Goal: Transaction & Acquisition: Purchase product/service

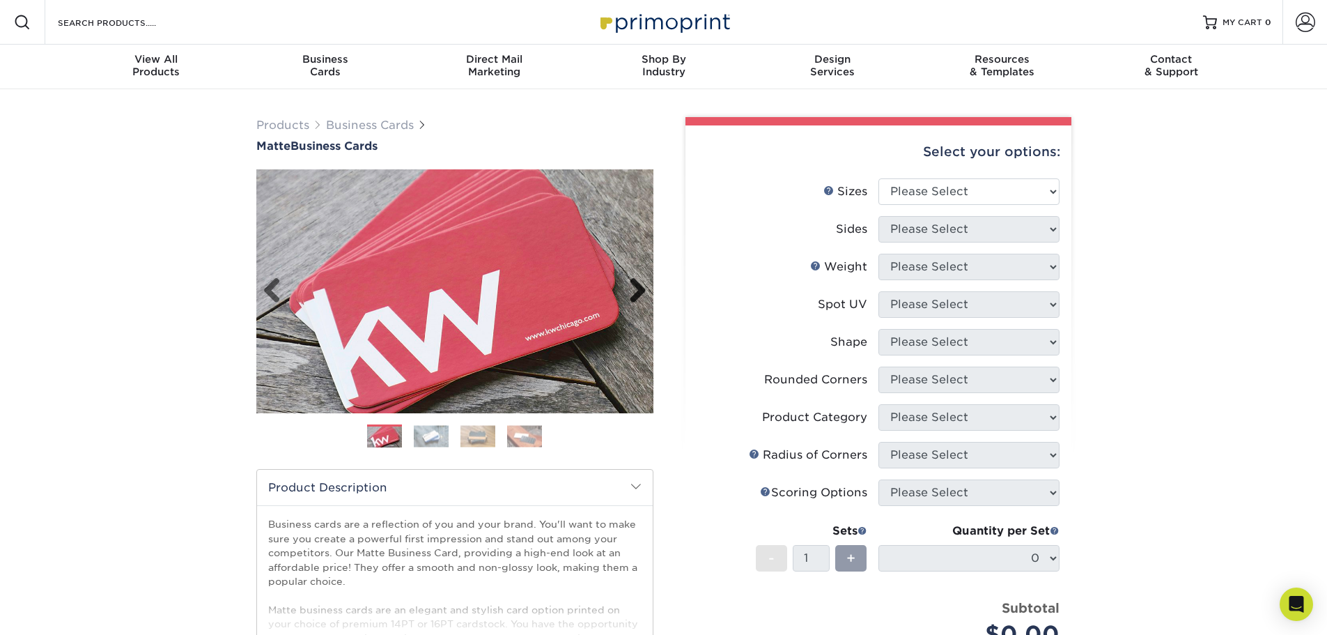
click at [639, 290] on link "Next" at bounding box center [633, 291] width 28 height 28
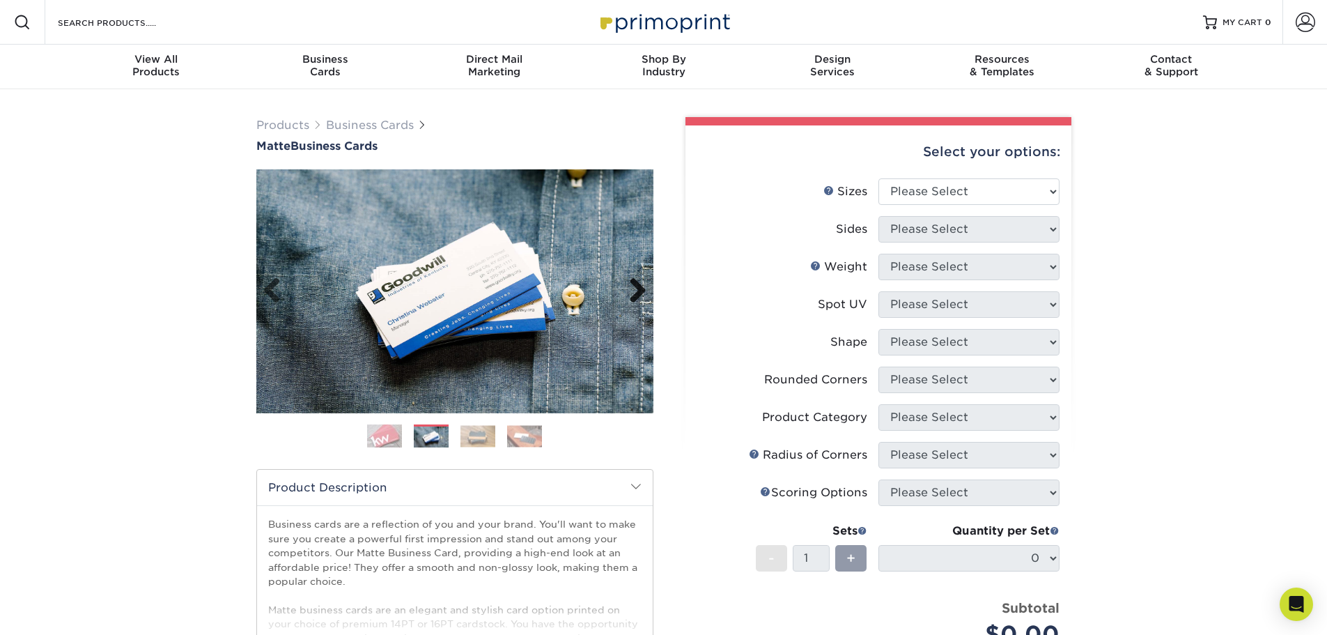
click at [639, 290] on link "Next" at bounding box center [633, 291] width 28 height 28
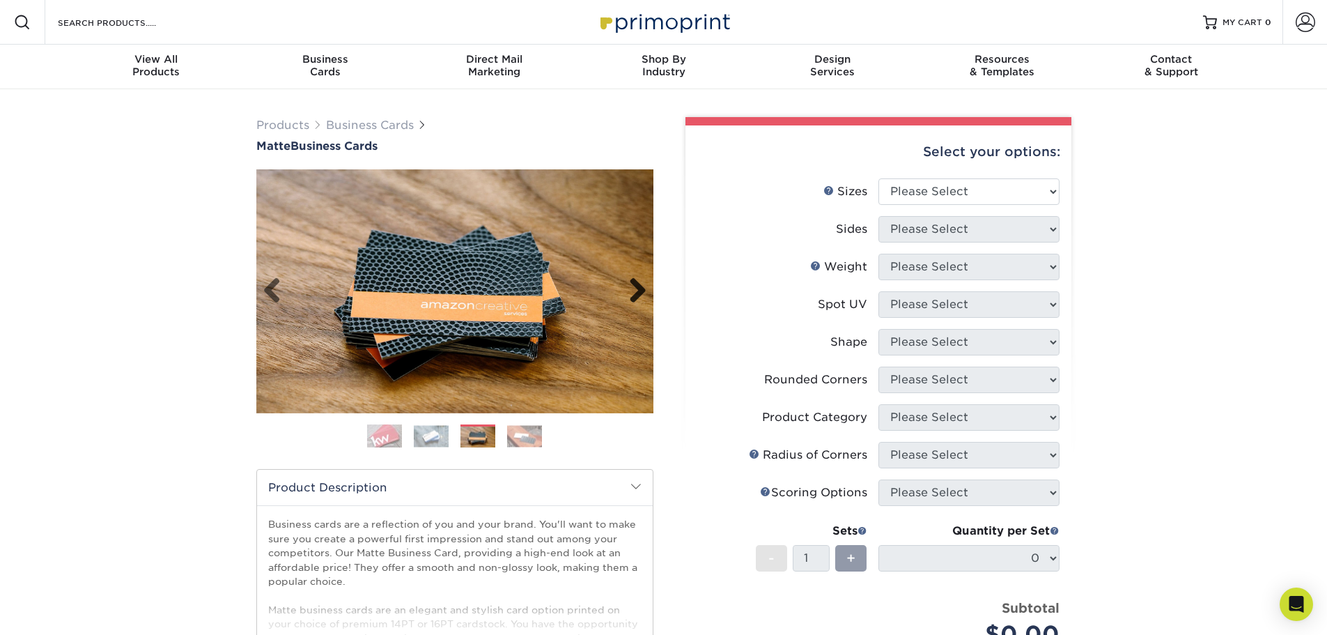
click at [639, 290] on link "Next" at bounding box center [633, 291] width 28 height 28
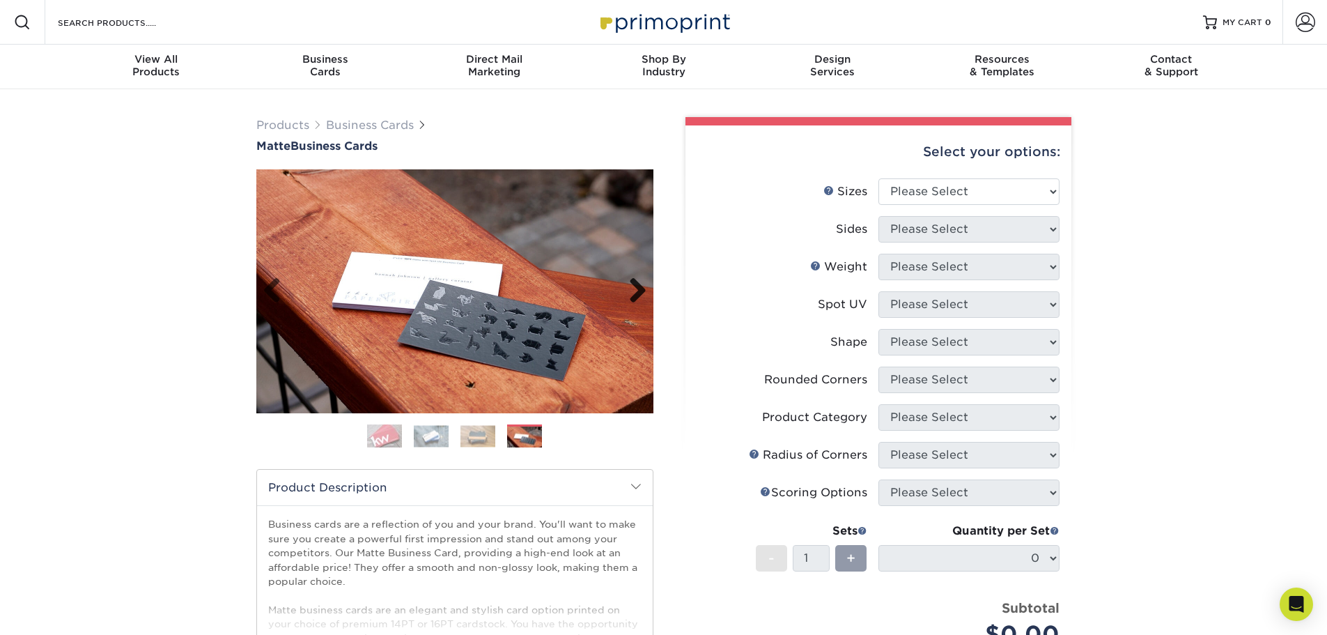
click at [638, 292] on link "Next" at bounding box center [633, 291] width 28 height 28
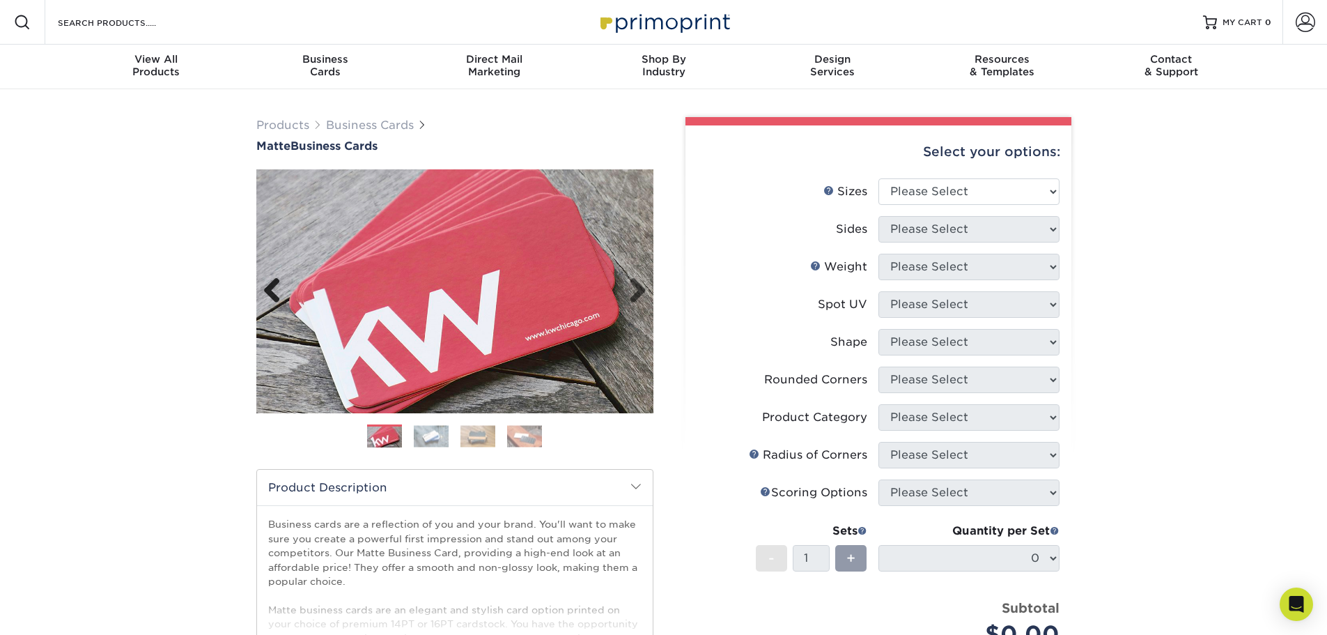
click at [270, 290] on link "Previous" at bounding box center [277, 291] width 28 height 28
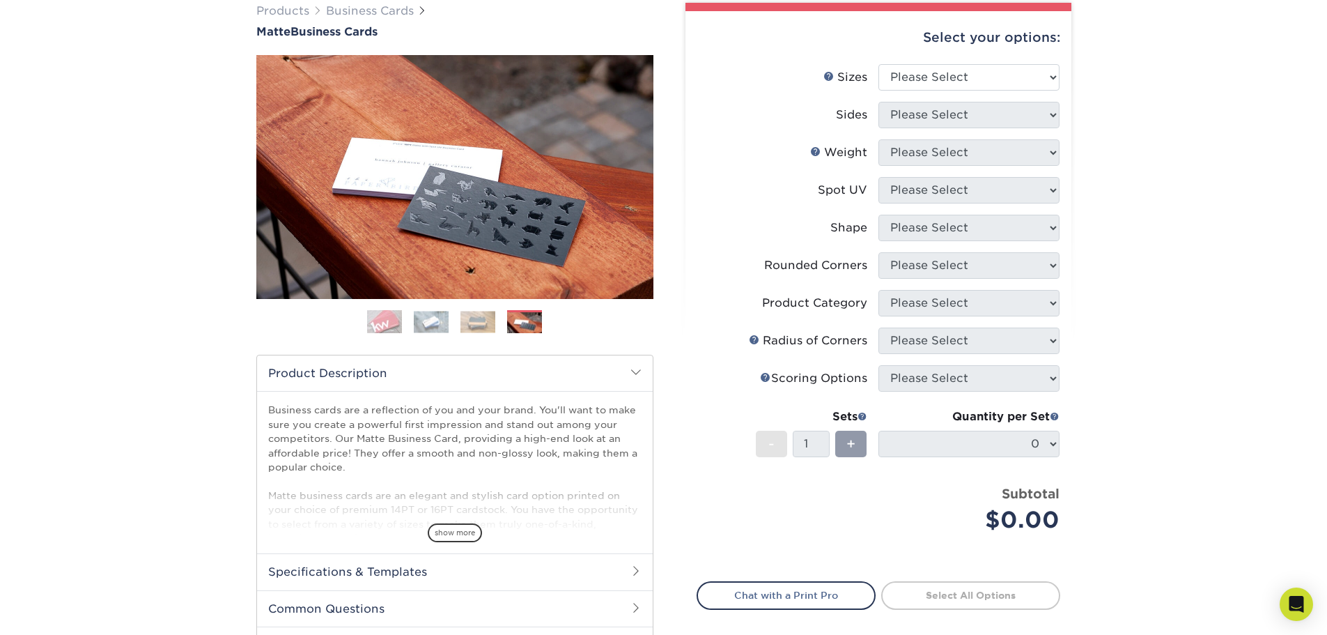
scroll to position [139, 0]
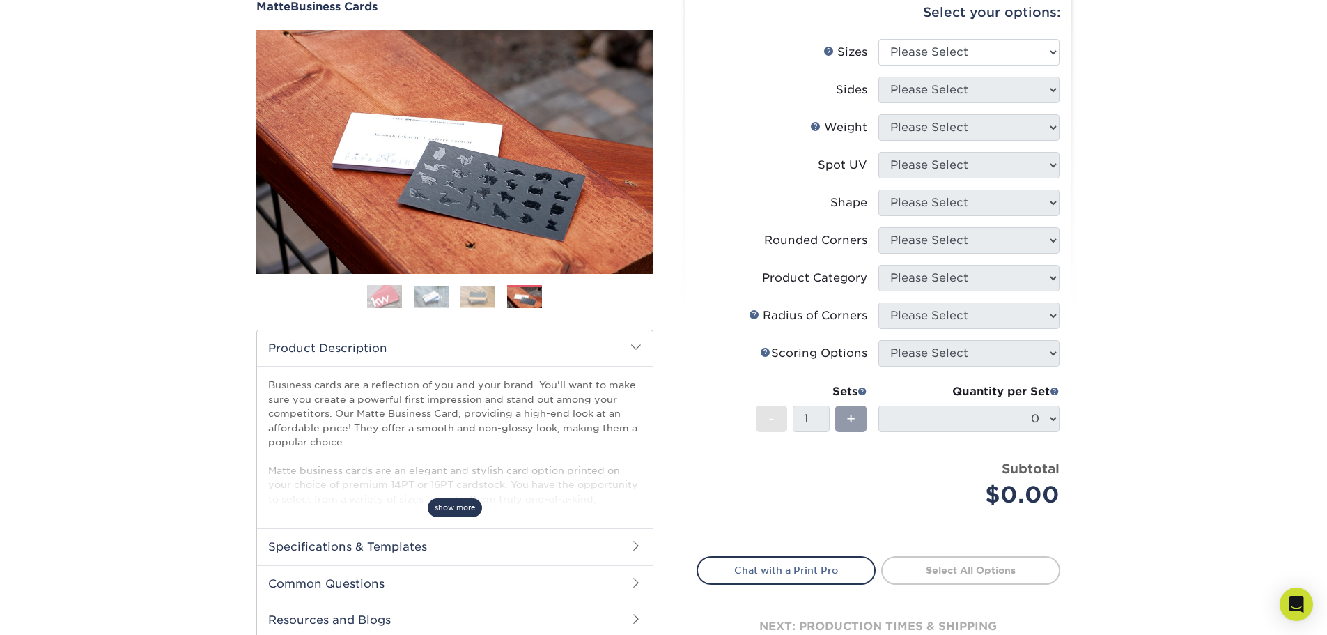
click at [469, 504] on span "show more" at bounding box center [455, 507] width 54 height 19
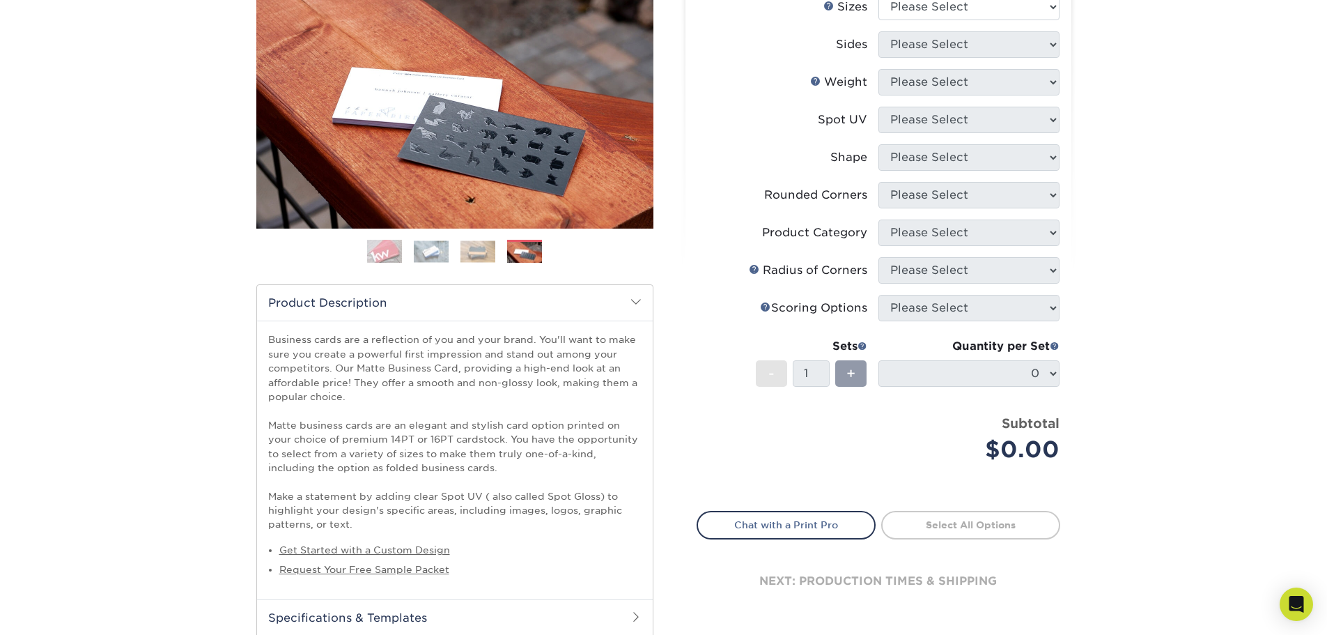
scroll to position [209, 0]
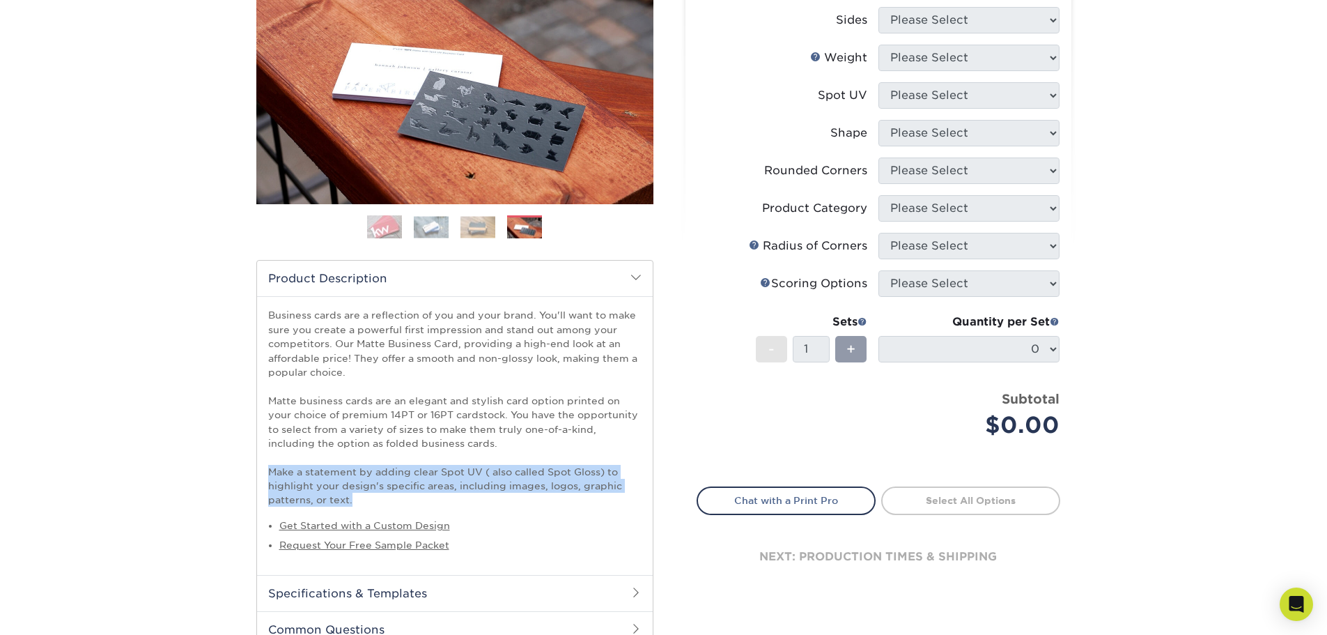
drag, startPoint x: 271, startPoint y: 472, endPoint x: 357, endPoint y: 500, distance: 90.1
click at [357, 500] on p "Business cards are a reflection of you and your brand. You'll want to make sure…" at bounding box center [454, 407] width 373 height 199
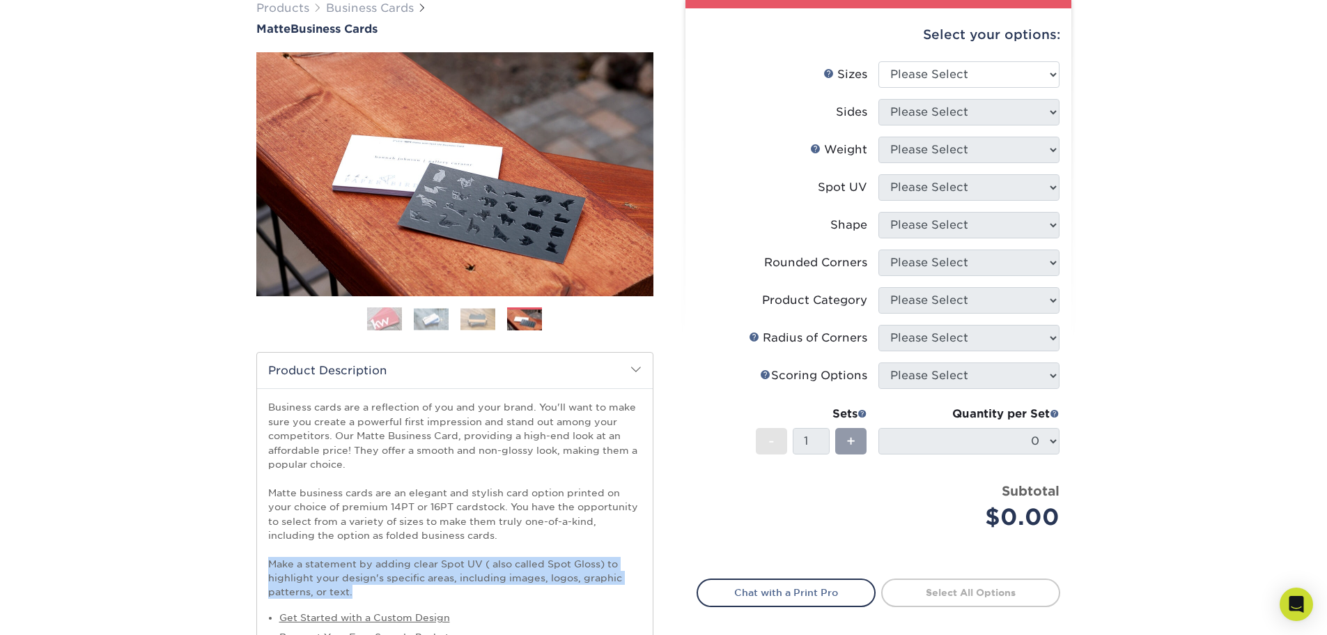
scroll to position [139, 0]
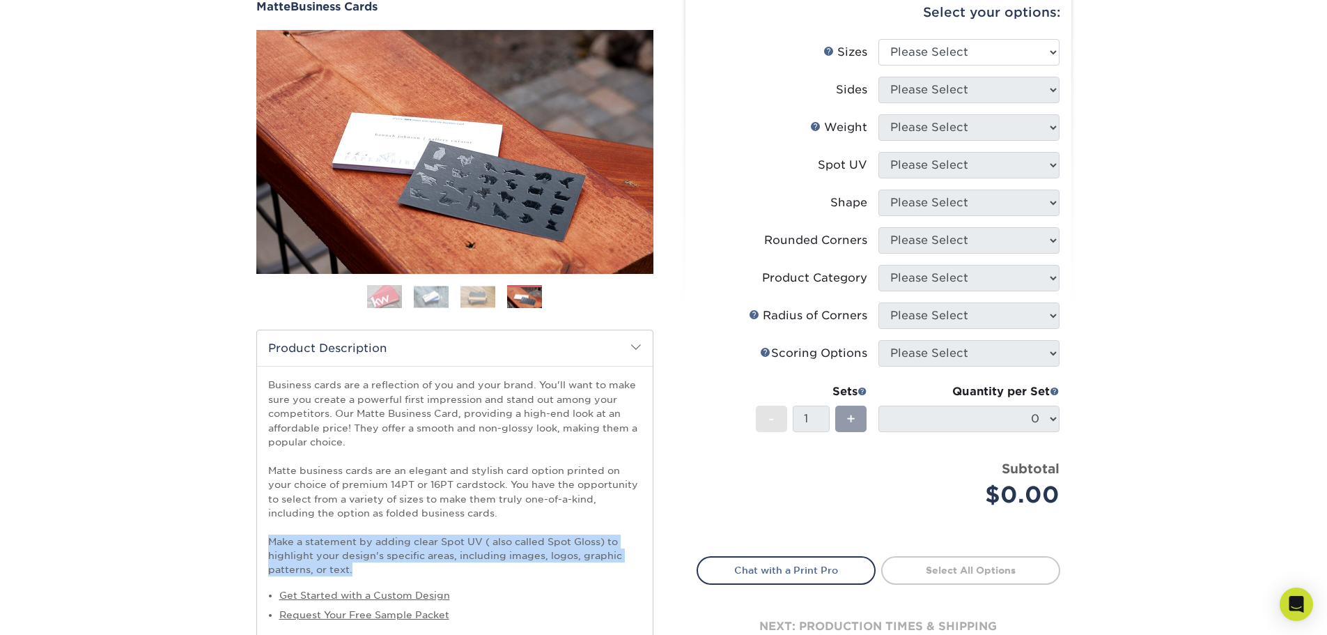
click at [463, 539] on p "Business cards are a reflection of you and your brand. You'll want to make sure…" at bounding box center [454, 477] width 373 height 199
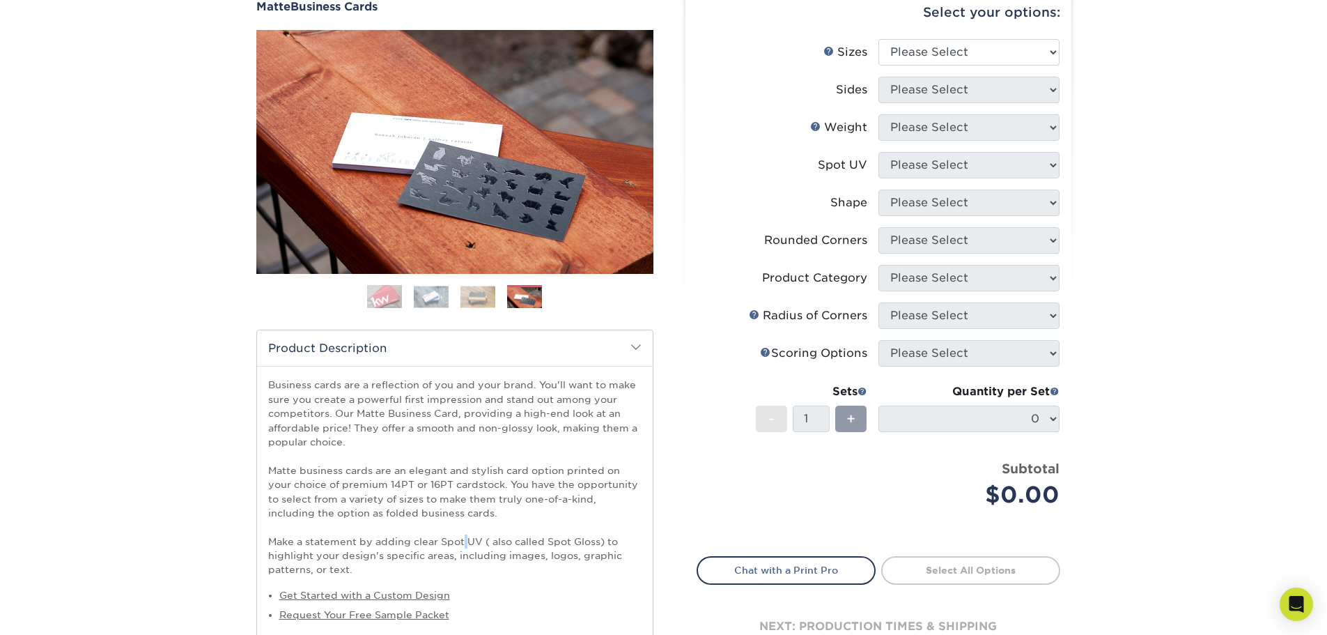
click at [463, 539] on p "Business cards are a reflection of you and your brand. You'll want to make sure…" at bounding box center [454, 477] width 373 height 199
drag, startPoint x: 442, startPoint y: 542, endPoint x: 477, endPoint y: 542, distance: 35.5
click at [477, 542] on p "Business cards are a reflection of you and your brand. You'll want to make sure…" at bounding box center [454, 477] width 373 height 199
drag, startPoint x: 547, startPoint y: 541, endPoint x: 600, endPoint y: 543, distance: 53.0
click at [600, 543] on p "Business cards are a reflection of you and your brand. You'll want to make sure…" at bounding box center [454, 477] width 373 height 199
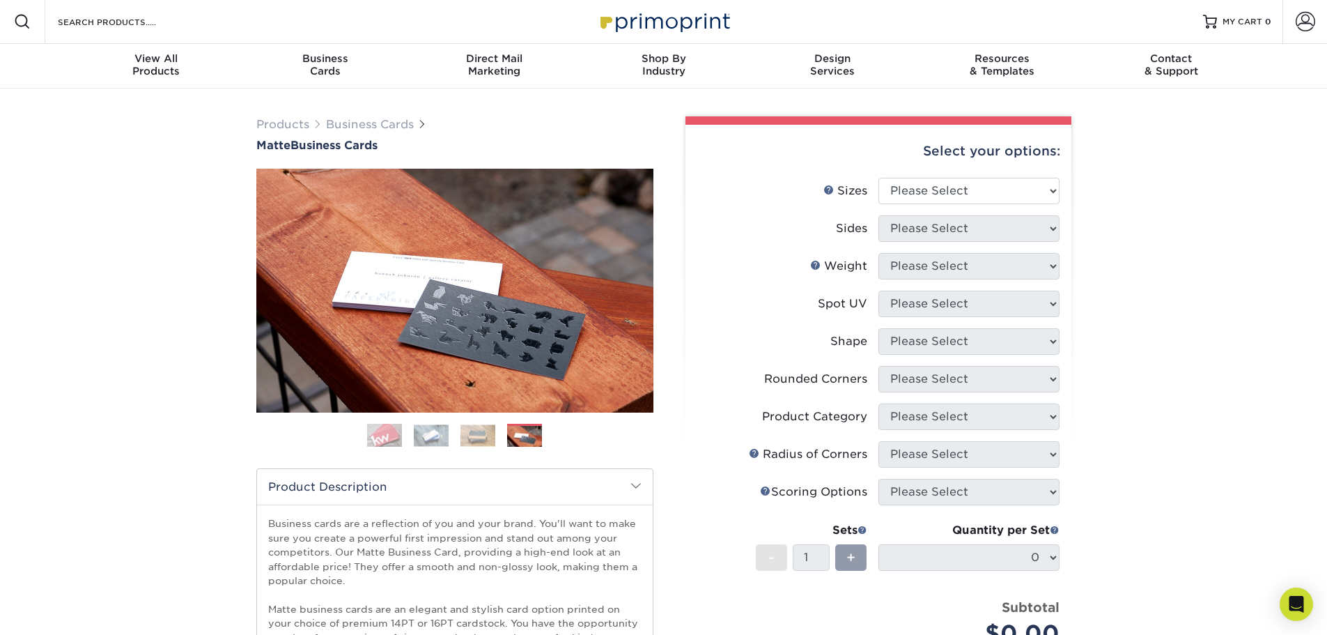
scroll to position [0, 0]
click at [272, 286] on link "Previous" at bounding box center [277, 291] width 28 height 28
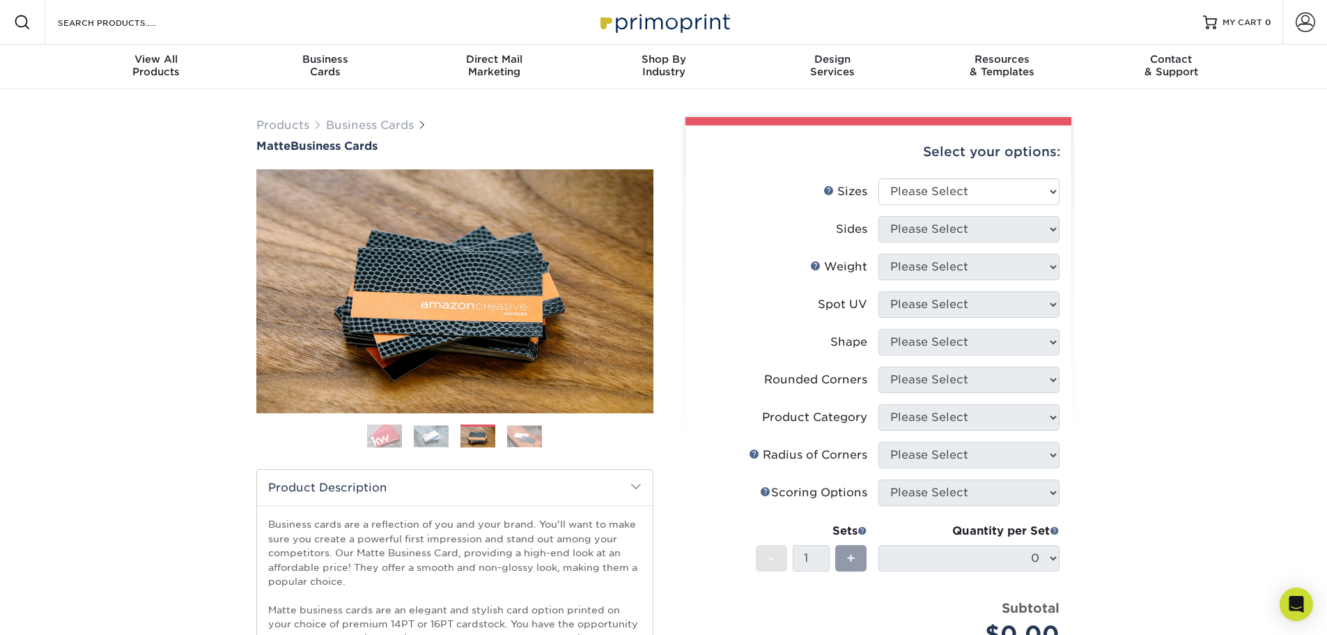
click at [1221, 376] on div "Products Business Cards Matte Business Cards Previous Next 100 $ 9" at bounding box center [663, 519] width 1327 height 860
click at [1057, 196] on select "Please Select 1.5" x 3.5" - Mini 1.75" x 3.5" - Mini 2" x 2" - Square 2" x 3" -…" at bounding box center [968, 191] width 181 height 26
select select "1.50x3.50"
click at [878, 178] on select "Please Select 1.5" x 3.5" - Mini 1.75" x 3.5" - Mini 2" x 2" - Square 2" x 3" -…" at bounding box center [968, 191] width 181 height 26
click at [1025, 232] on select "Please Select Print Both Sides Print Front Only" at bounding box center [968, 229] width 181 height 26
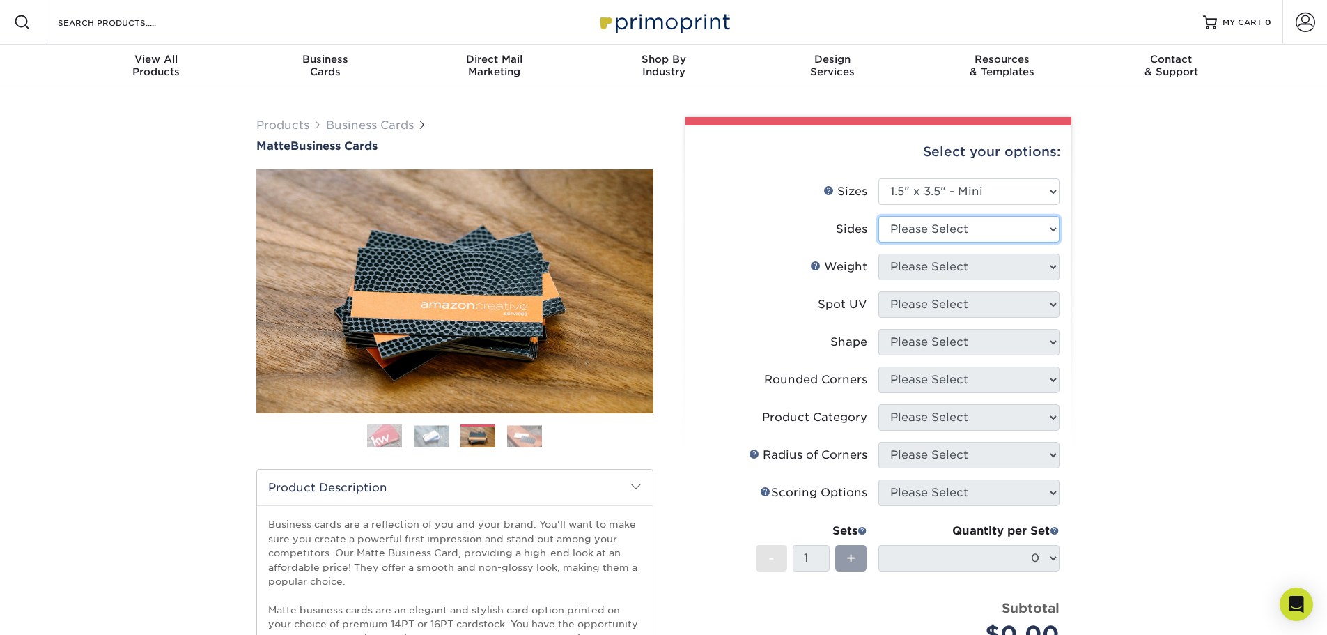
select select "13abbda7-1d64-4f25-8bb2-c179b224825d"
click at [878, 216] on select "Please Select Print Both Sides Print Front Only" at bounding box center [968, 229] width 181 height 26
click at [1050, 192] on select "Please Select 1.5" x 3.5" - Mini 1.75" x 3.5" - Mini 2" x 2" - Square 2" x 3" -…" at bounding box center [968, 191] width 181 height 26
select select "2.00x2.00"
click at [878, 178] on select "Please Select 1.5" x 3.5" - Mini 1.75" x 3.5" - Mini 2" x 2" - Square 2" x 3" -…" at bounding box center [968, 191] width 181 height 26
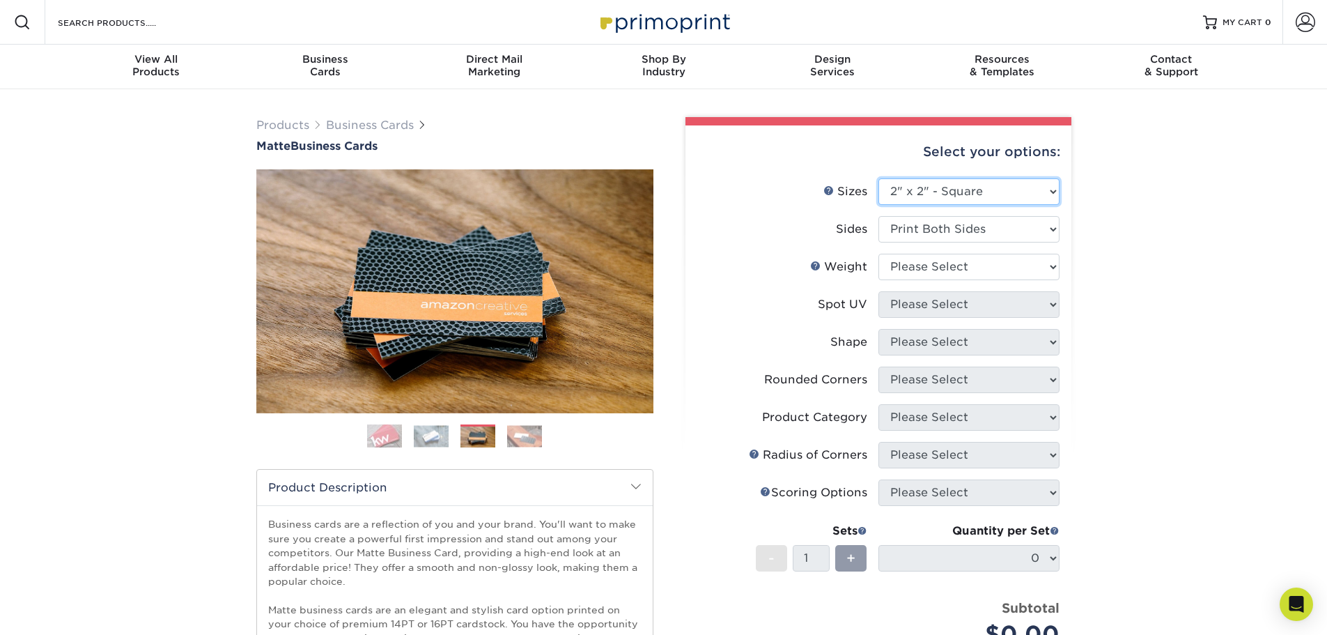
select select "-1"
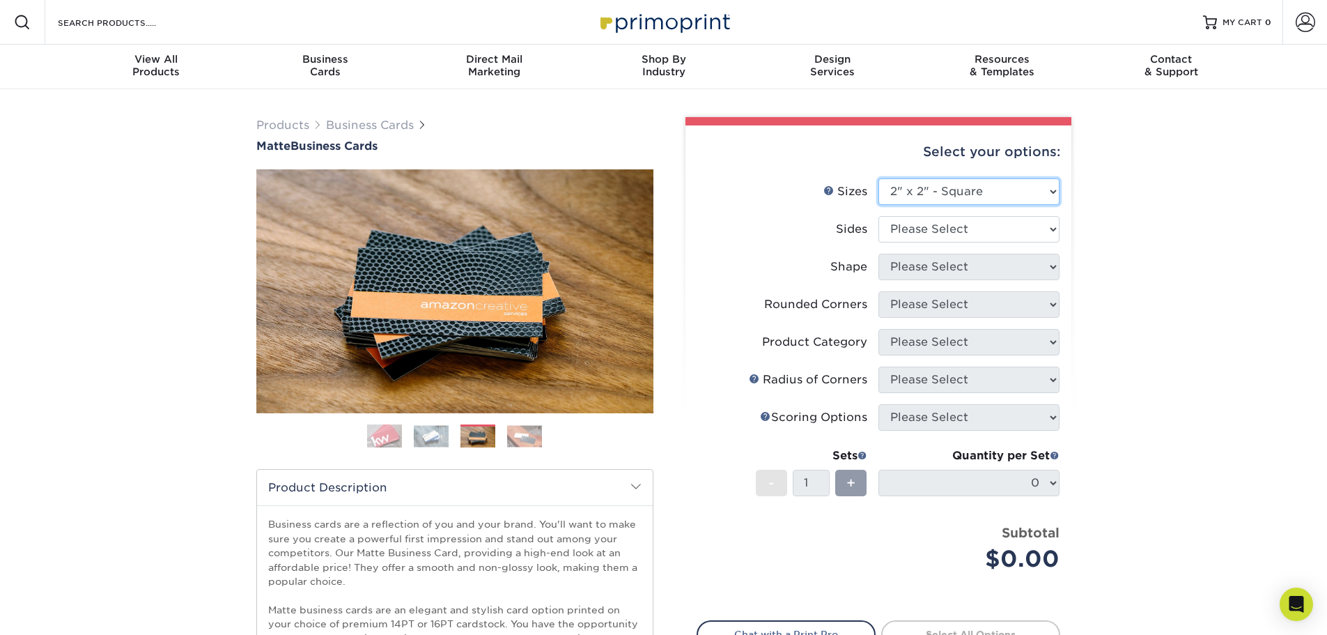
drag, startPoint x: 1045, startPoint y: 192, endPoint x: 1034, endPoint y: 203, distance: 15.3
click at [1045, 192] on select "Please Select 1.5" x 3.5" - Mini 1.75" x 3.5" - Mini 2" x 2" - Square 2" x 3" -…" at bounding box center [968, 191] width 181 height 26
click at [878, 178] on select "Please Select 1.5" x 3.5" - Mini 1.75" x 3.5" - Mini 2" x 2" - Square 2" x 3" -…" at bounding box center [968, 191] width 181 height 26
click at [1048, 191] on select "Please Select 1.5" x 3.5" - Mini 1.75" x 3.5" - Mini 2" x 2" - Square 2" x 3" -…" at bounding box center [968, 191] width 181 height 26
click at [878, 178] on select "Please Select 1.5" x 3.5" - Mini 1.75" x 3.5" - Mini 2" x 2" - Square 2" x 3" -…" at bounding box center [968, 191] width 181 height 26
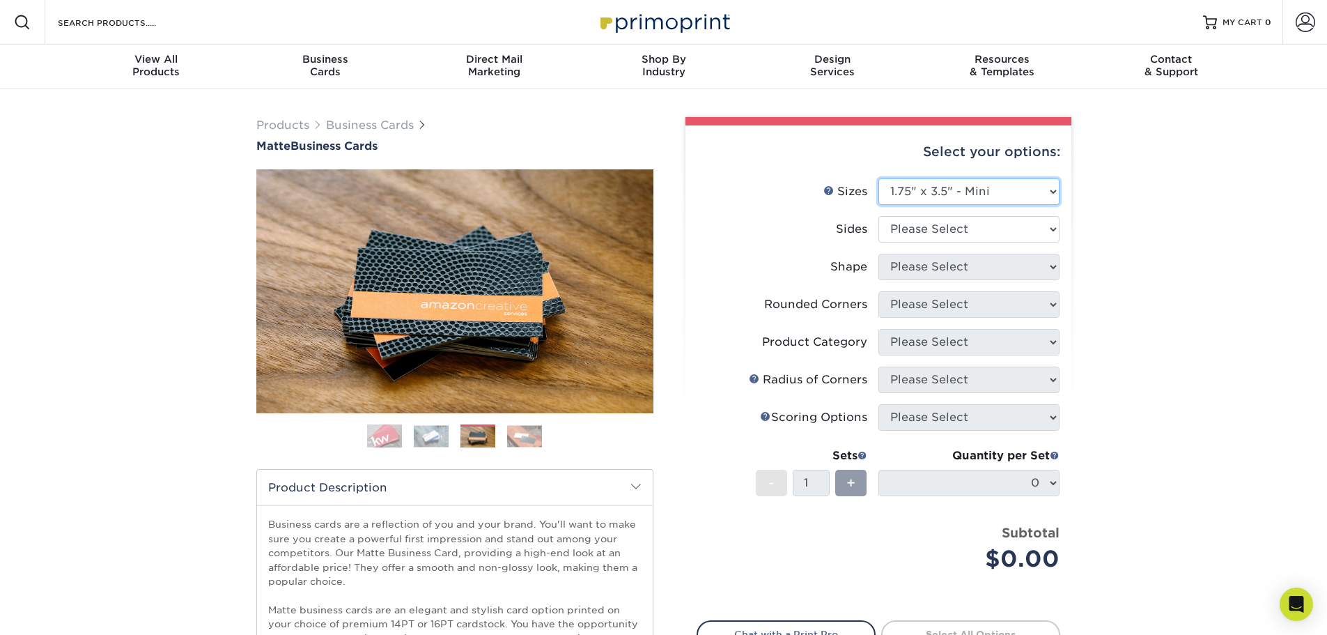
click at [1010, 186] on select "Please Select 1.5" x 3.5" - Mini 1.75" x 3.5" - Mini 2" x 2" - Square 2" x 3" -…" at bounding box center [968, 191] width 181 height 26
click at [878, 178] on select "Please Select 1.5" x 3.5" - Mini 1.75" x 3.5" - Mini 2" x 2" - Square 2" x 3" -…" at bounding box center [968, 191] width 181 height 26
click at [433, 434] on img at bounding box center [431, 436] width 35 height 22
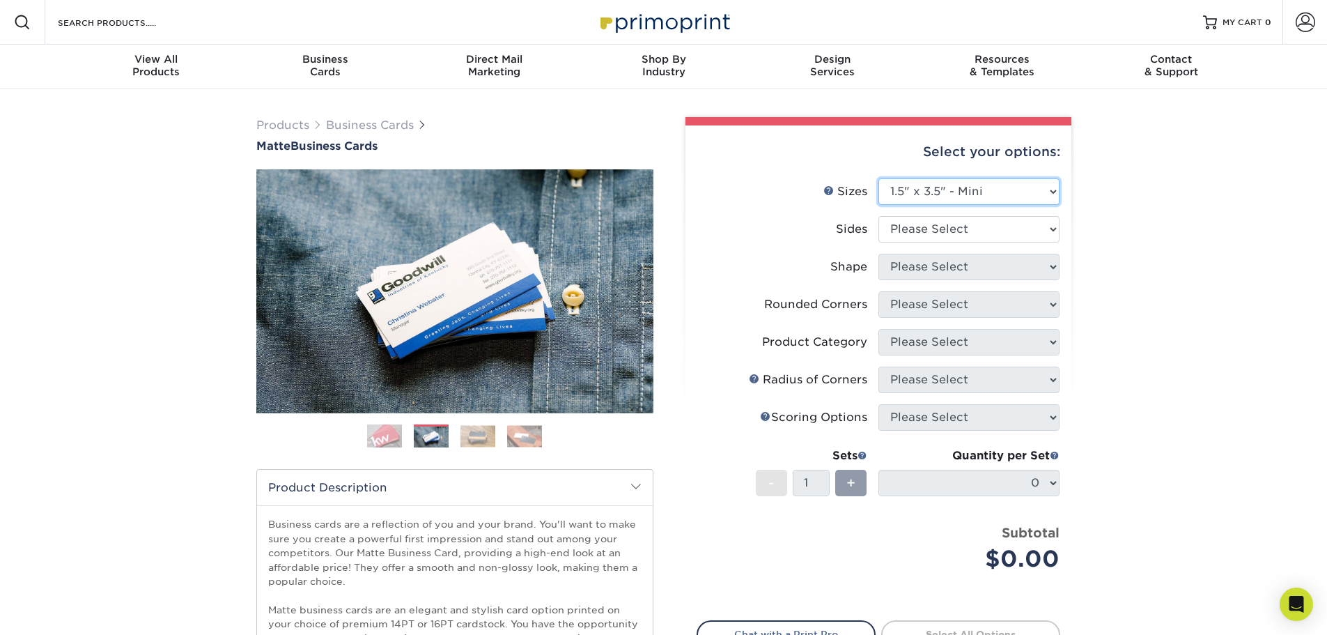
drag, startPoint x: 1036, startPoint y: 192, endPoint x: 1043, endPoint y: 193, distance: 7.0
click at [1039, 192] on select "Please Select 1.5" x 3.5" - Mini 1.75" x 3.5" - Mini 2" x 2" - Square 2" x 3" -…" at bounding box center [968, 191] width 181 height 26
select select "3.50x4.00"
click at [878, 178] on select "Please Select 1.5" x 3.5" - Mini 1.75" x 3.5" - Mini 2" x 2" - Square 2" x 3" -…" at bounding box center [968, 191] width 181 height 26
click at [1048, 226] on select "Please Select Print Both Sides Print Front Only" at bounding box center [968, 229] width 181 height 26
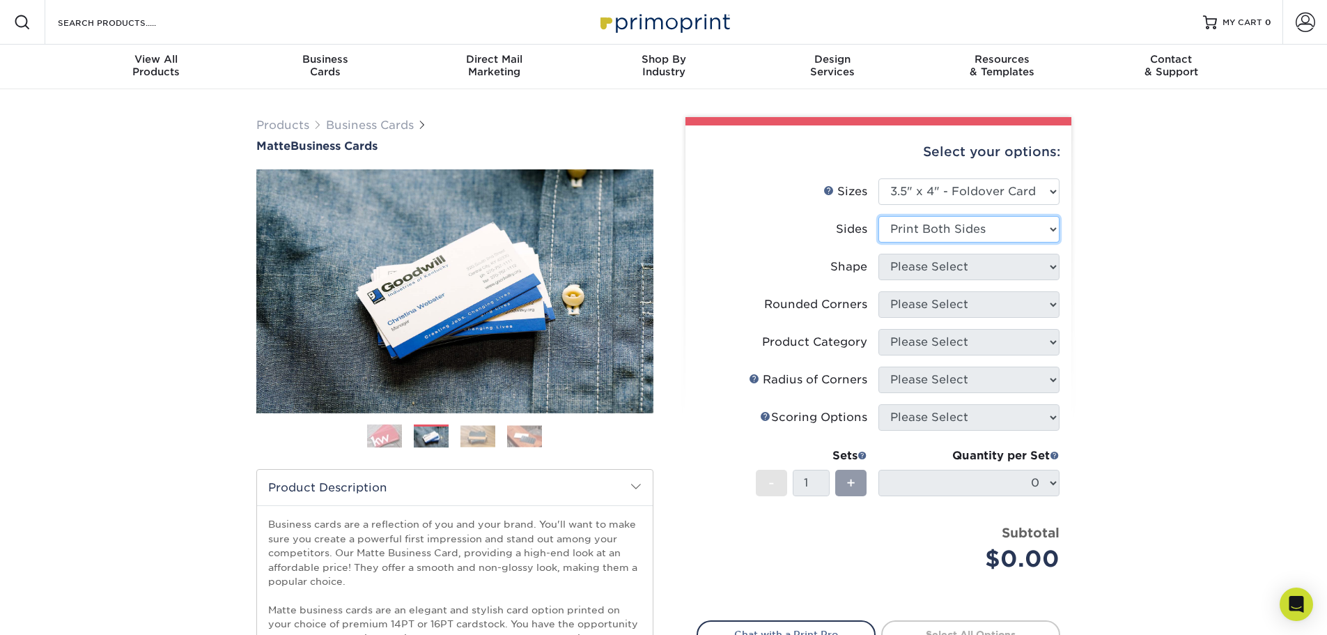
click at [878, 216] on select "Please Select Print Both Sides Print Front Only" at bounding box center [968, 229] width 181 height 26
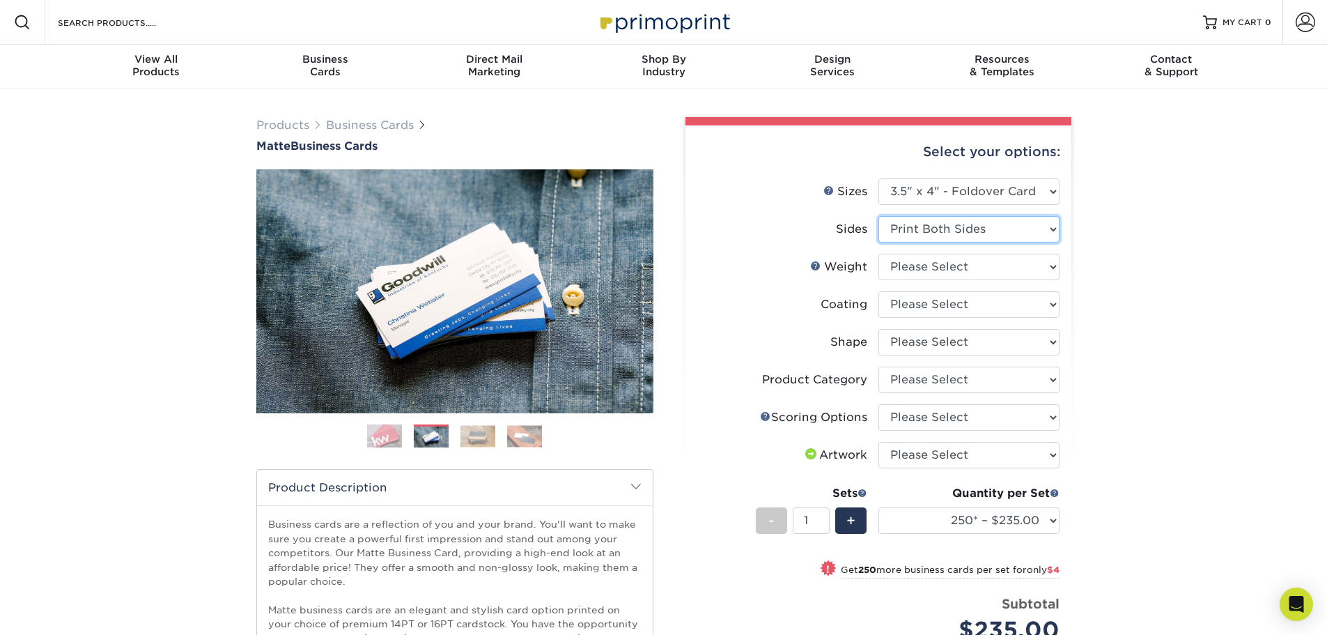
click at [1053, 230] on select "Please Select Print Both Sides Print Front Only" at bounding box center [968, 229] width 181 height 26
select select "32d3c223-f82c-492b-b915-ba065a00862f"
click at [878, 216] on select "Please Select Print Both Sides Print Front Only" at bounding box center [968, 229] width 181 height 26
select select "-1"
click at [1055, 192] on select "Please Select 1.5" x 3.5" - Mini 1.75" x 3.5" - Mini 2" x 2" - Square 2" x 3" -…" at bounding box center [968, 191] width 181 height 26
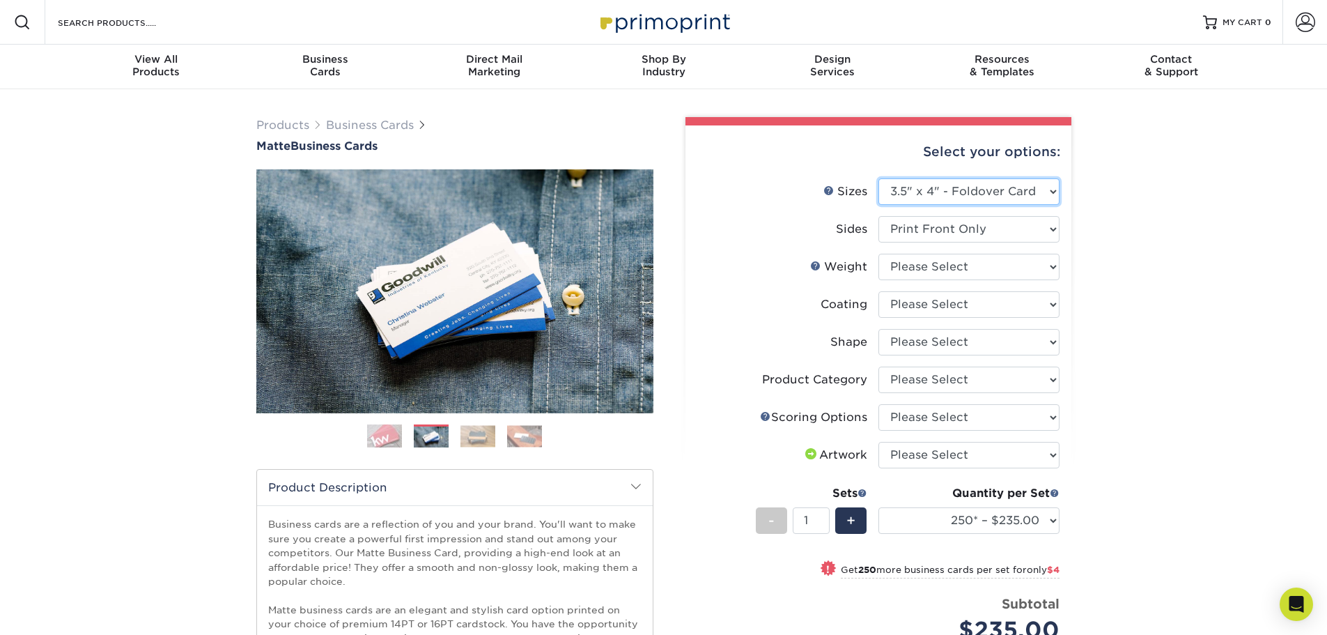
select select "2.12x3.38"
click at [878, 178] on select "Please Select 1.5" x 3.5" - Mini 1.75" x 3.5" - Mini 2" x 2" - Square 2" x 3" -…" at bounding box center [968, 191] width 181 height 26
select select
select select "-1"
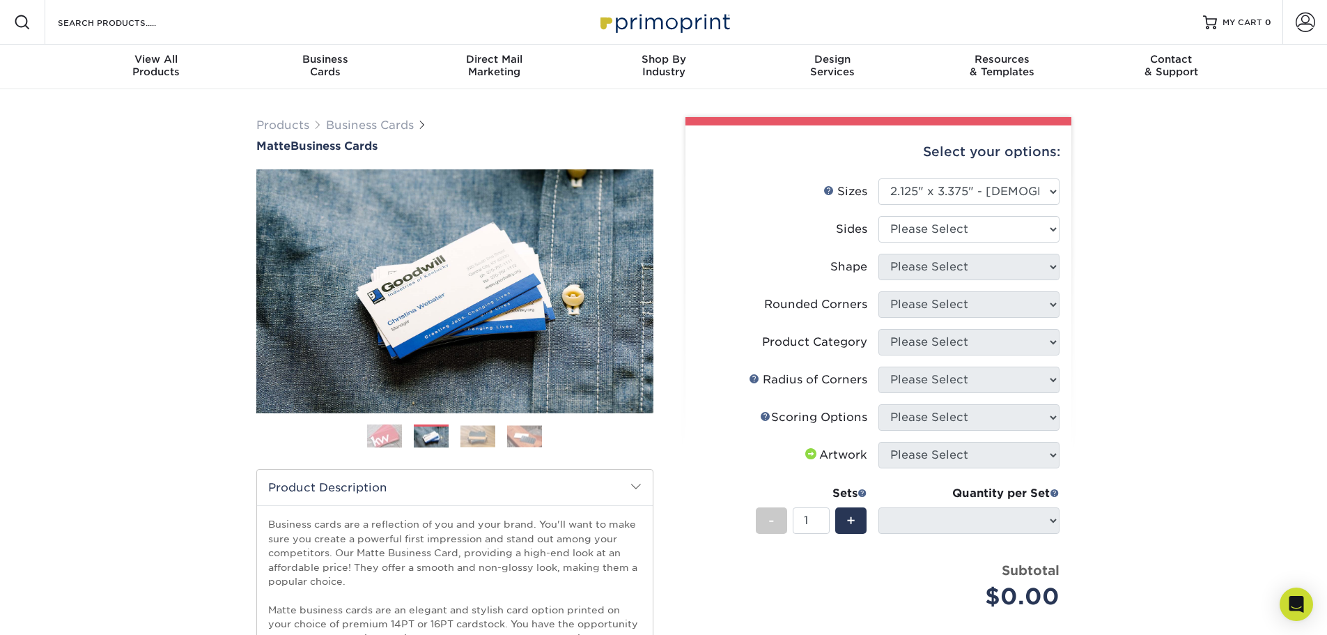
click at [522, 432] on img at bounding box center [524, 436] width 35 height 22
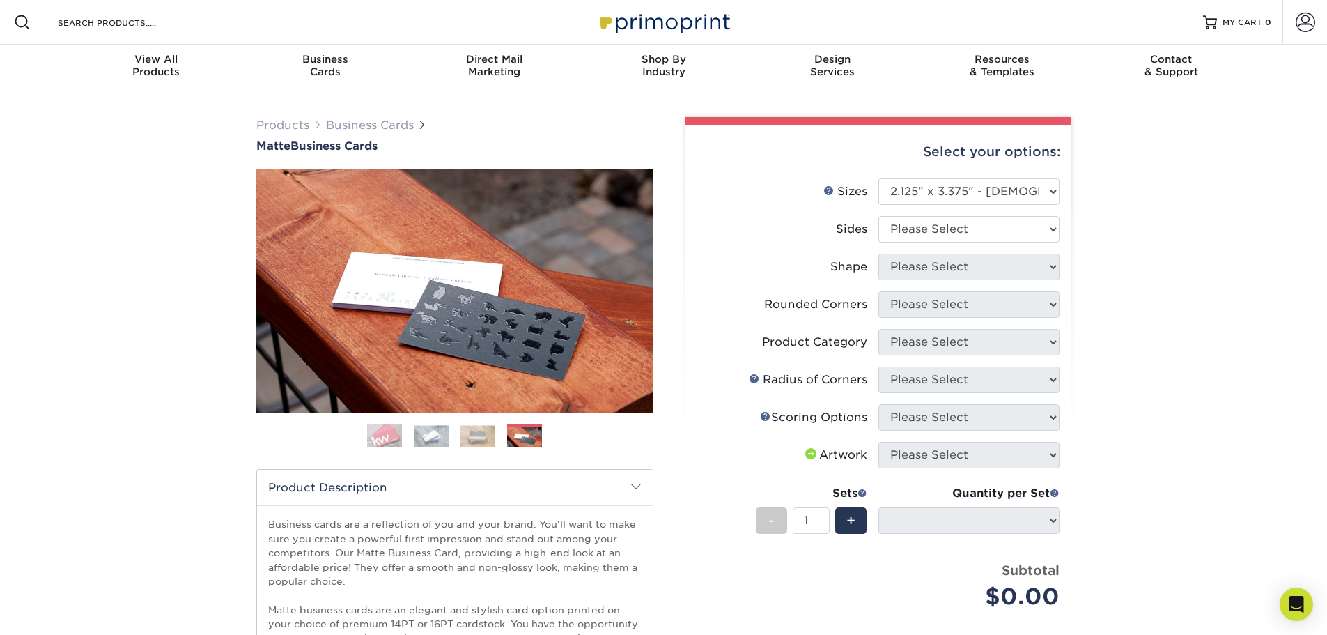
click at [382, 435] on img at bounding box center [384, 436] width 35 height 35
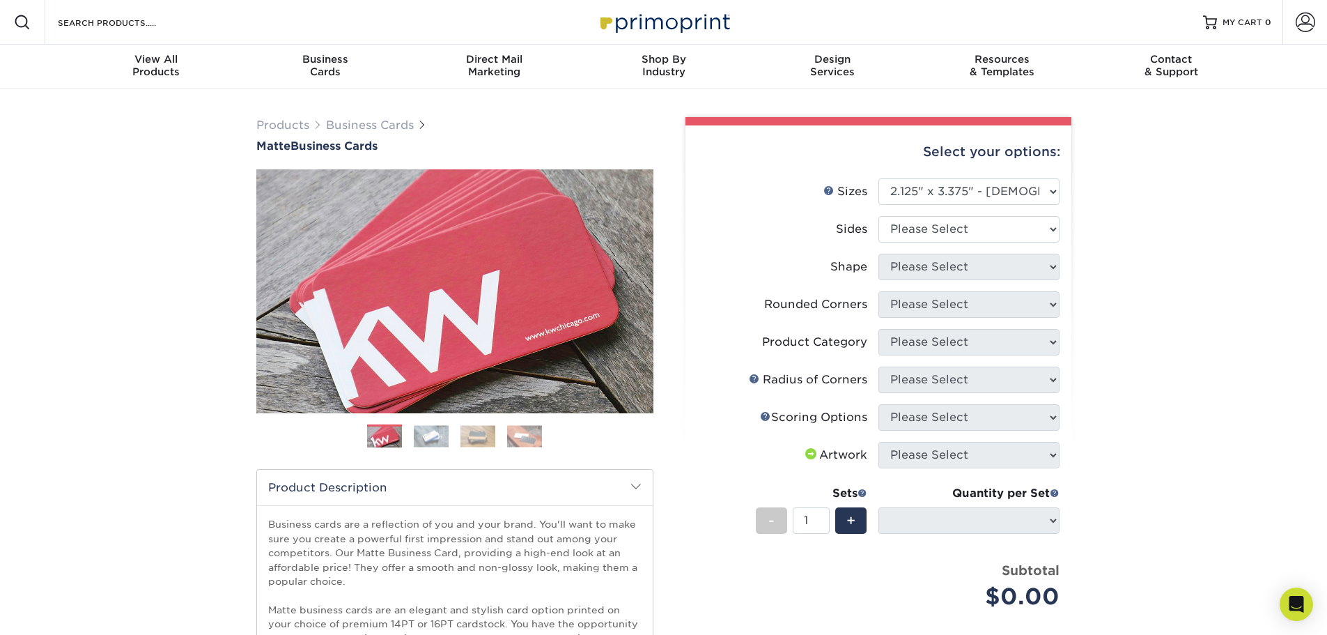
click at [466, 433] on img at bounding box center [477, 436] width 35 height 22
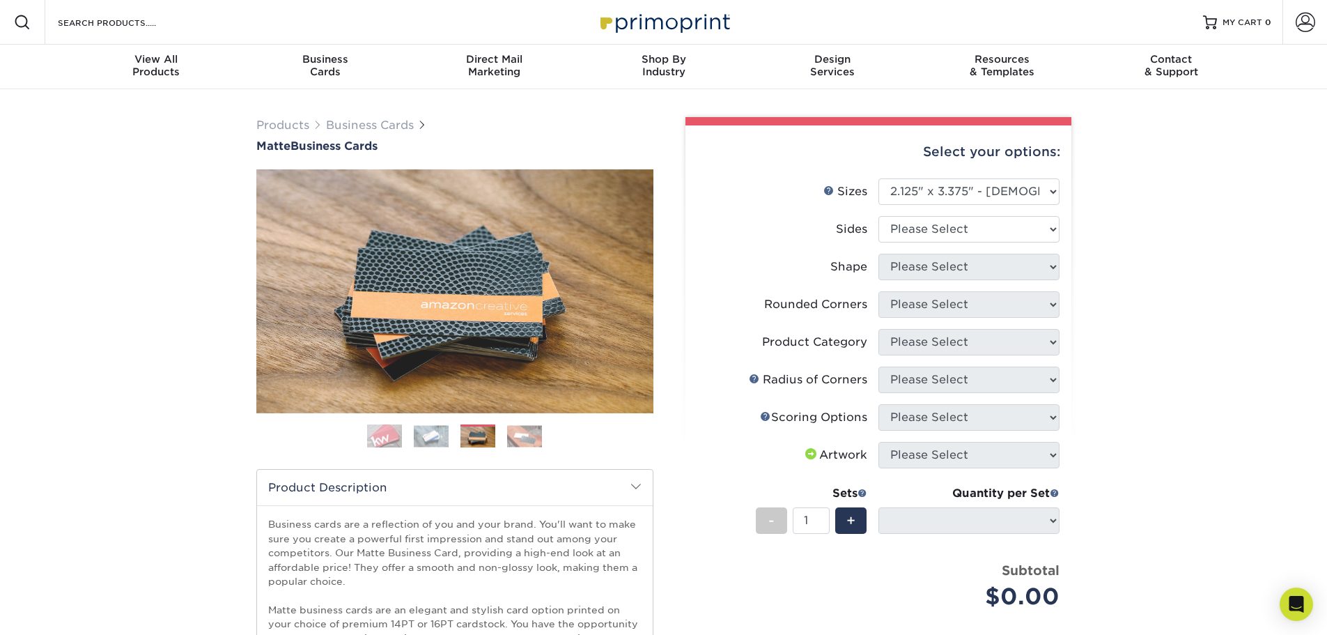
click at [512, 433] on img at bounding box center [524, 436] width 35 height 22
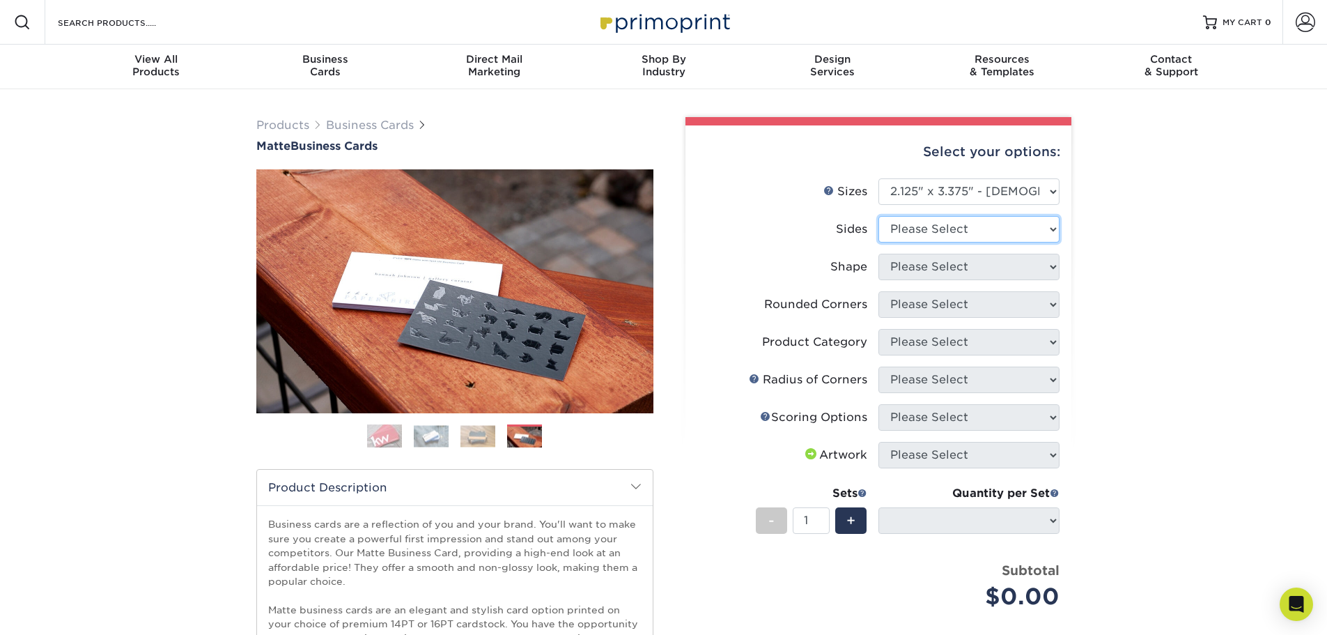
click at [1049, 227] on select "Please Select Print Both Sides Print Front Only" at bounding box center [968, 229] width 181 height 26
click at [1044, 188] on select "Please Select 1.5" x 3.5" - Mini 1.75" x 3.5" - Mini 2" x 2" - Square 2" x 3" -…" at bounding box center [968, 191] width 181 height 26
select select "2.00x3.00"
click at [878, 178] on select "Please Select 1.5" x 3.5" - Mini 1.75" x 3.5" - Mini 2" x 2" - Square 2" x 3" -…" at bounding box center [968, 191] width 181 height 26
select select
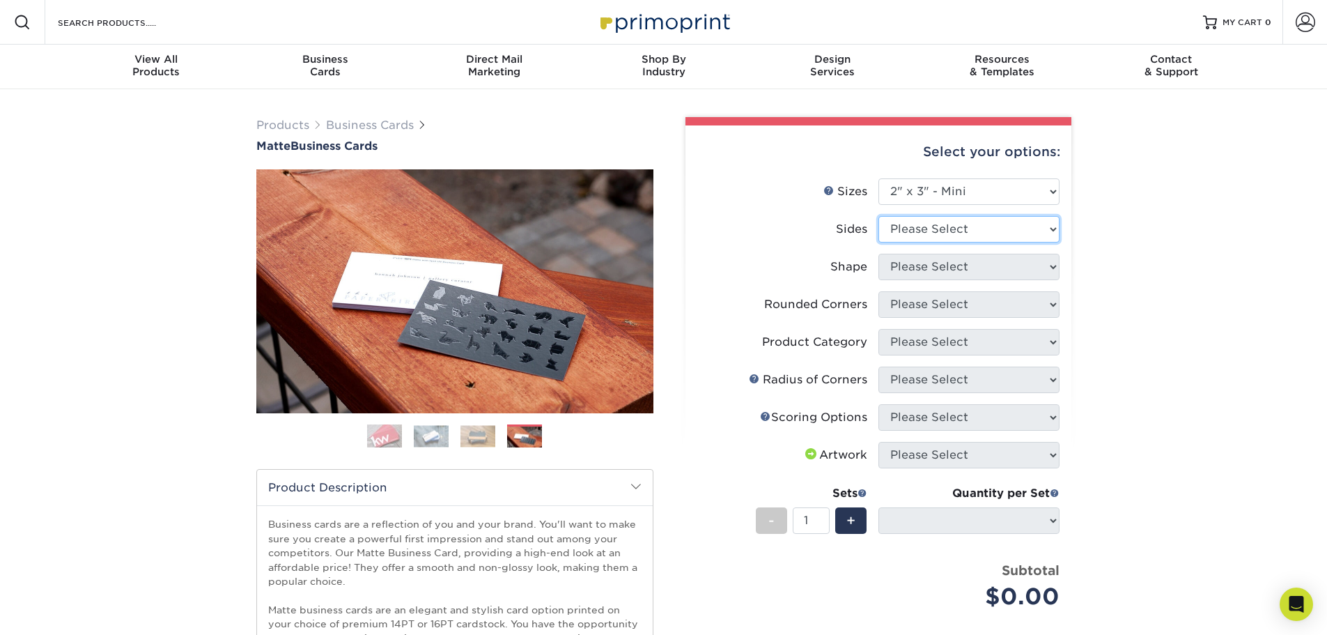
click at [1050, 229] on select "Please Select Print Both Sides Print Front Only" at bounding box center [968, 229] width 181 height 26
select select "32d3c223-f82c-492b-b915-ba065a00862f"
click at [878, 216] on select "Please Select Print Both Sides Print Front Only" at bounding box center [968, 229] width 181 height 26
select select
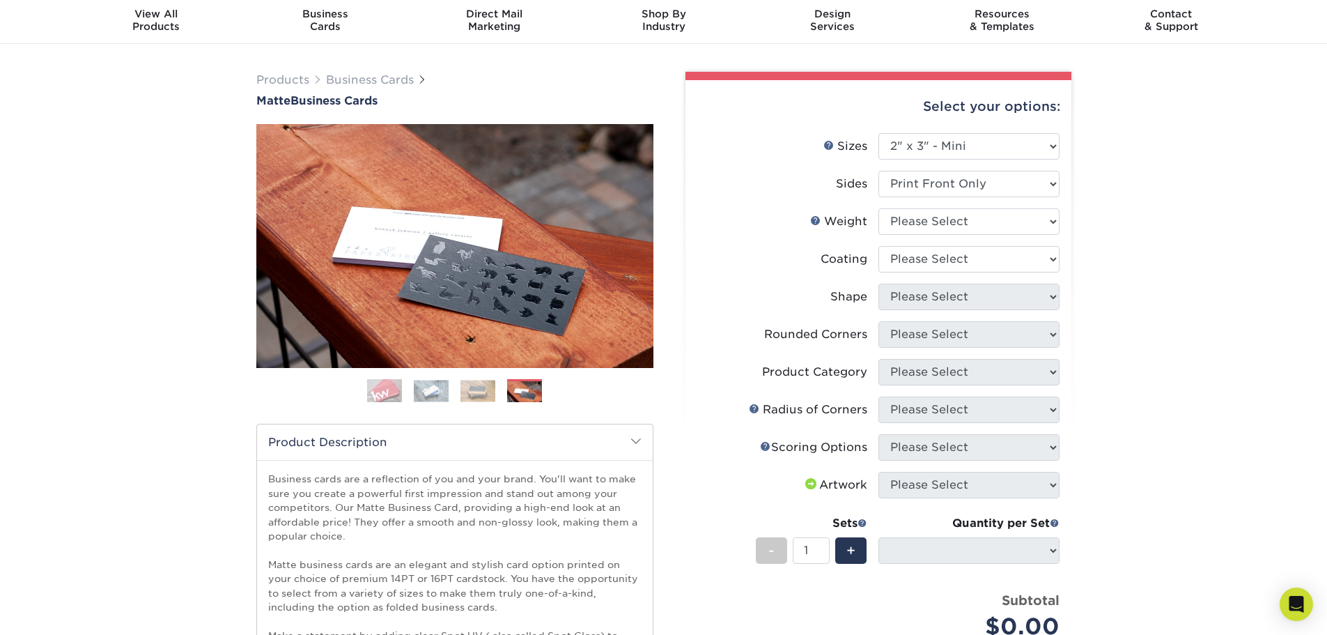
scroll to position [70, 0]
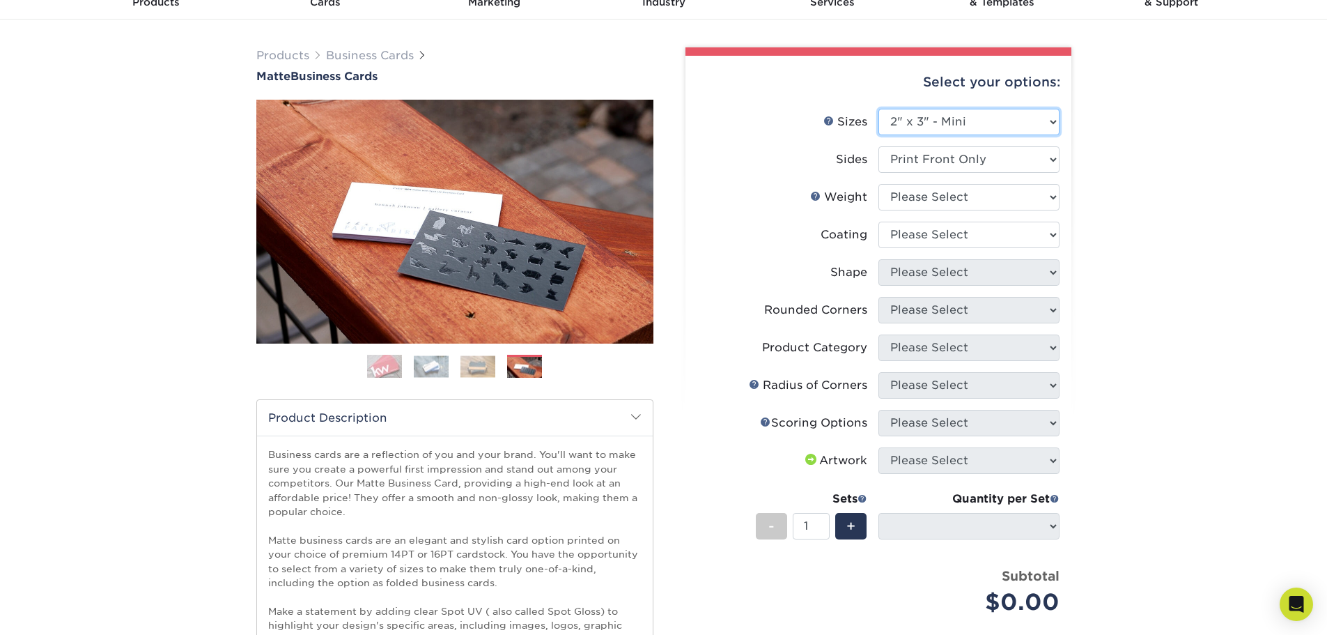
click at [1049, 124] on select "Please Select 1.5" x 3.5" - Mini 1.75" x 3.5" - Mini 2" x 2" - Square 2" x 3" -…" at bounding box center [968, 122] width 181 height 26
select select "-1"
click at [878, 109] on select "Please Select 1.5" x 3.5" - Mini 1.75" x 3.5" - Mini 2" x 2" - Square 2" x 3" -…" at bounding box center [968, 122] width 181 height 26
select select
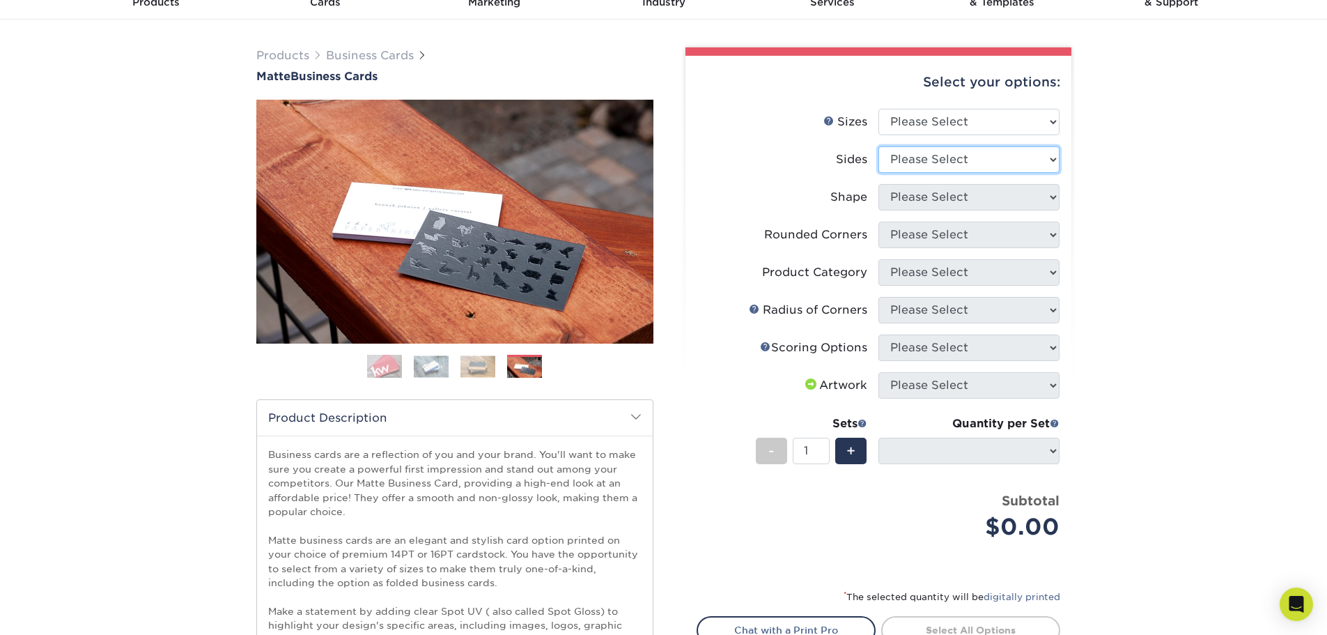
click at [953, 161] on select "Please Select Print Both Sides Print Front Only" at bounding box center [968, 159] width 181 height 26
click at [878, 146] on select "Please Select Print Both Sides Print Front Only" at bounding box center [968, 159] width 181 height 26
click at [958, 159] on select "Please Select Print Both Sides Print Front Only" at bounding box center [968, 159] width 181 height 26
select select "13abbda7-1d64-4f25-8bb2-c179b224825d"
click at [878, 146] on select "Please Select Print Both Sides Print Front Only" at bounding box center [968, 159] width 181 height 26
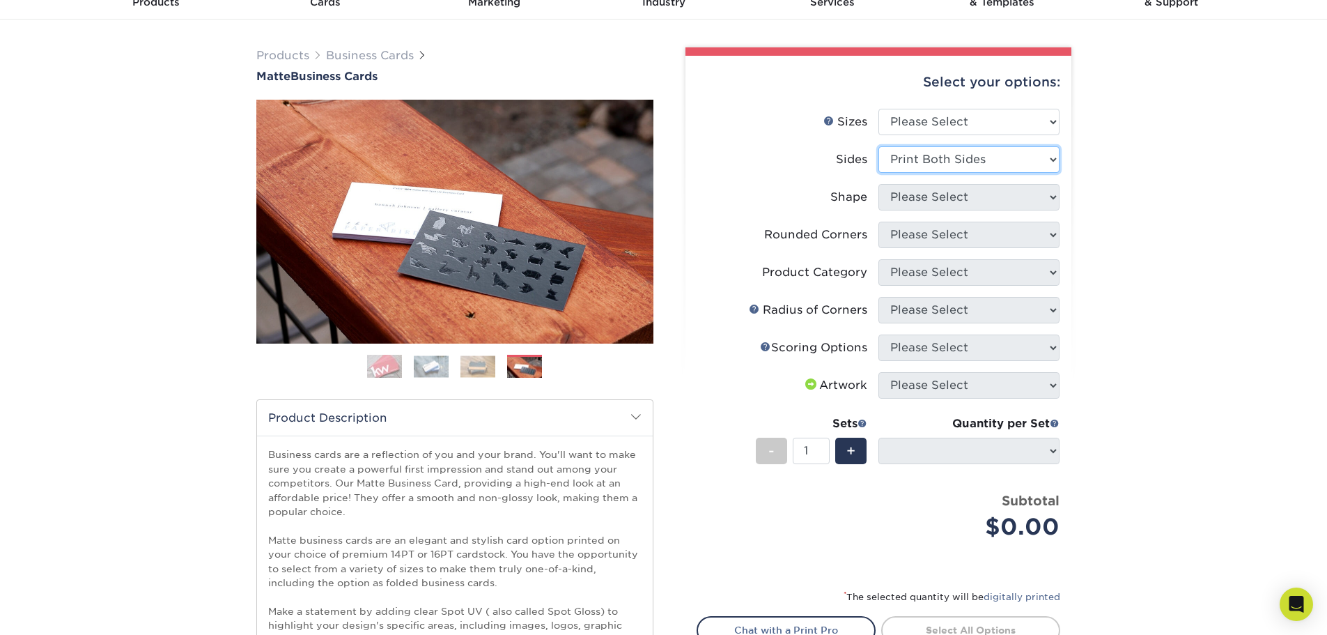
select select
click at [974, 162] on select "Please Select Print Both Sides Print Front Only" at bounding box center [968, 159] width 181 height 26
select select "32d3c223-f82c-492b-b915-ba065a00862f"
click at [878, 146] on select "Please Select Print Both Sides Print Front Only" at bounding box center [968, 159] width 181 height 26
select select
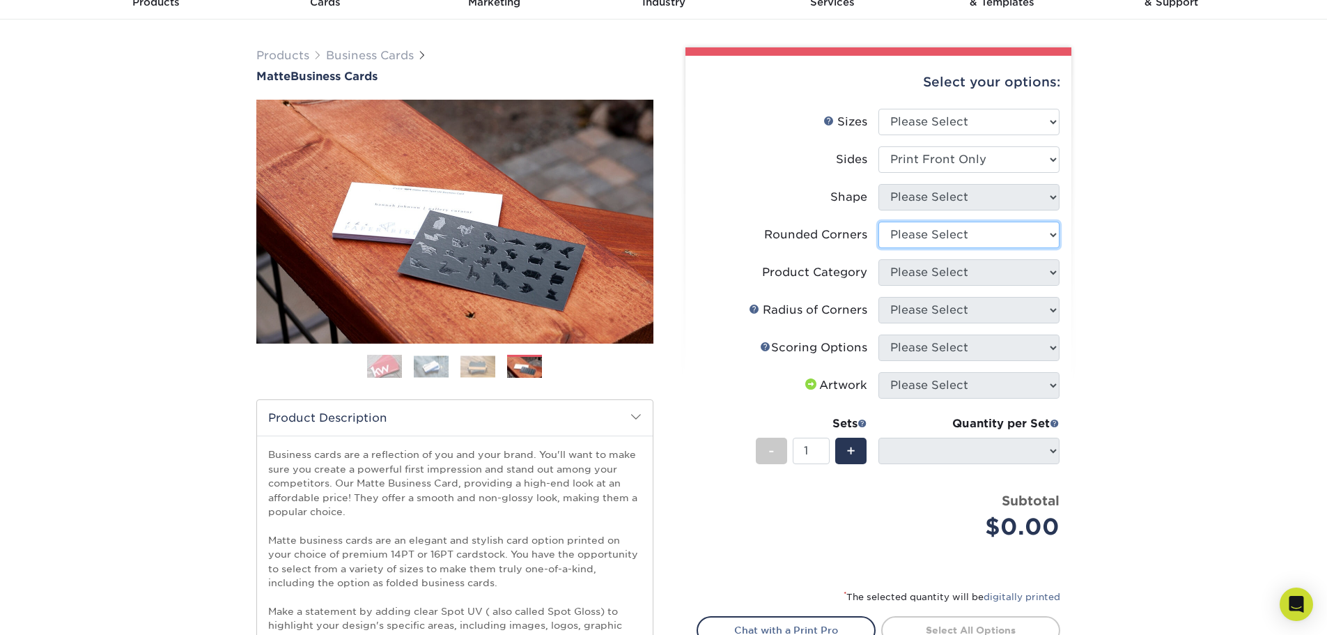
click at [970, 241] on select "Please Select Yes - Round 2 Corners Yes - Round 4 Corners No" at bounding box center [968, 234] width 181 height 26
click at [878, 221] on select "Please Select Yes - Round 2 Corners Yes - Round 4 Corners No" at bounding box center [968, 234] width 181 height 26
select select "-1"
select select
click at [950, 276] on select "Please Select Business Cards" at bounding box center [968, 272] width 181 height 26
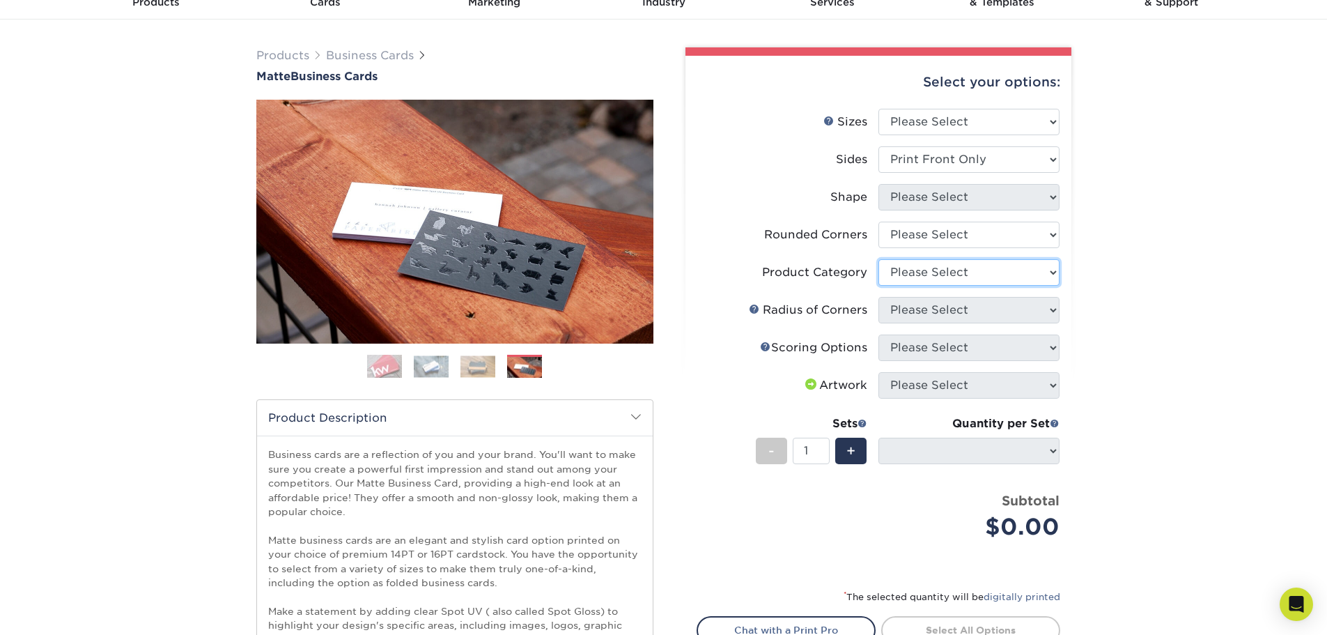
select select "3b5148f1-0588-4f88-a218-97bcfdce65c1"
click at [878, 259] on select "Please Select Business Cards" at bounding box center [968, 272] width 181 height 26
click at [950, 309] on select "Please Select" at bounding box center [968, 310] width 181 height 26
click at [878, 297] on select "Please Select" at bounding box center [968, 310] width 181 height 26
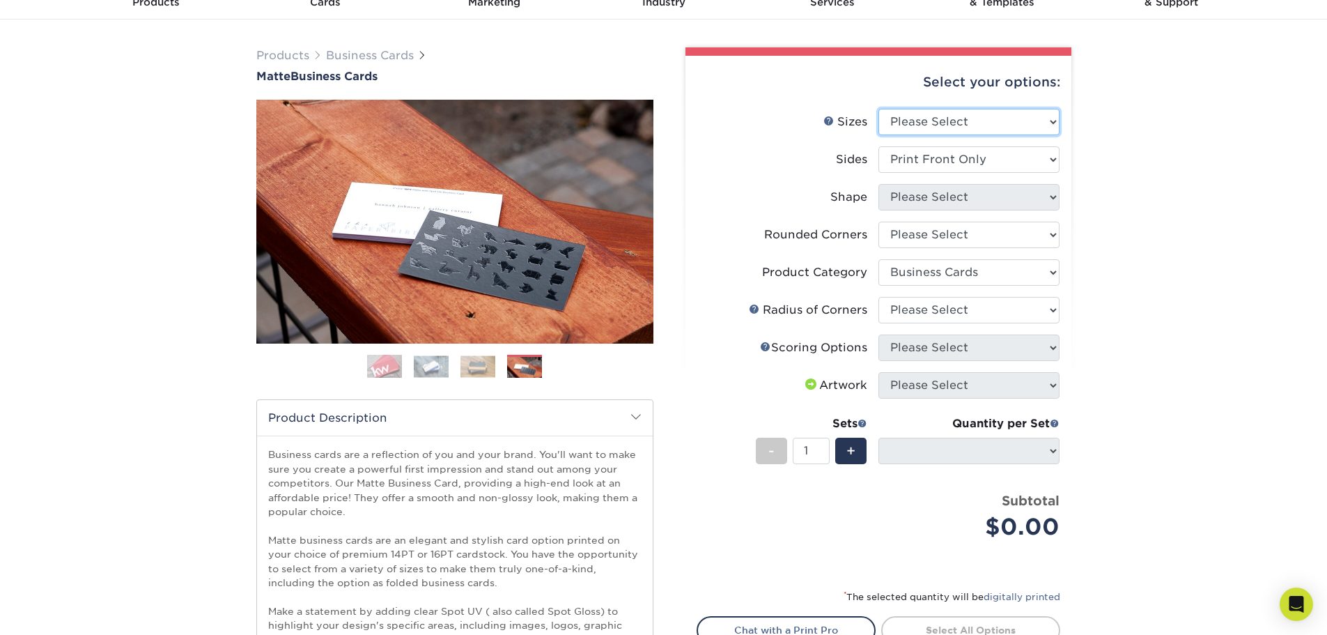
click at [1046, 122] on select "Please Select 1.5" x 3.5" - Mini 1.75" x 3.5" - Mini 2" x 2" - Square 2" x 3" -…" at bounding box center [968, 122] width 181 height 26
select select "2.50x2.50"
click at [878, 109] on select "Please Select 1.5" x 3.5" - Mini 1.75" x 3.5" - Mini 2" x 2" - Square 2" x 3" -…" at bounding box center [968, 122] width 181 height 26
select select "-1"
select select
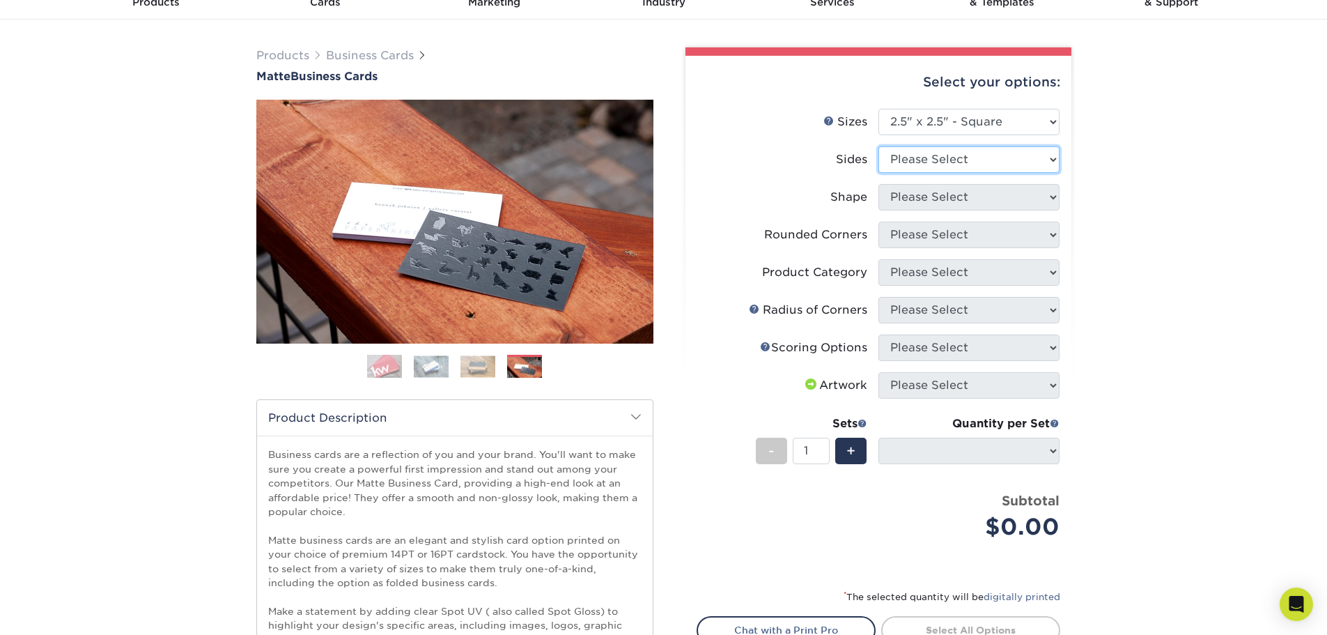
click at [1047, 157] on select "Please Select Print Both Sides Print Front Only" at bounding box center [968, 159] width 181 height 26
select select "32d3c223-f82c-492b-b915-ba065a00862f"
click at [878, 146] on select "Please Select Print Both Sides Print Front Only" at bounding box center [968, 159] width 181 height 26
select select
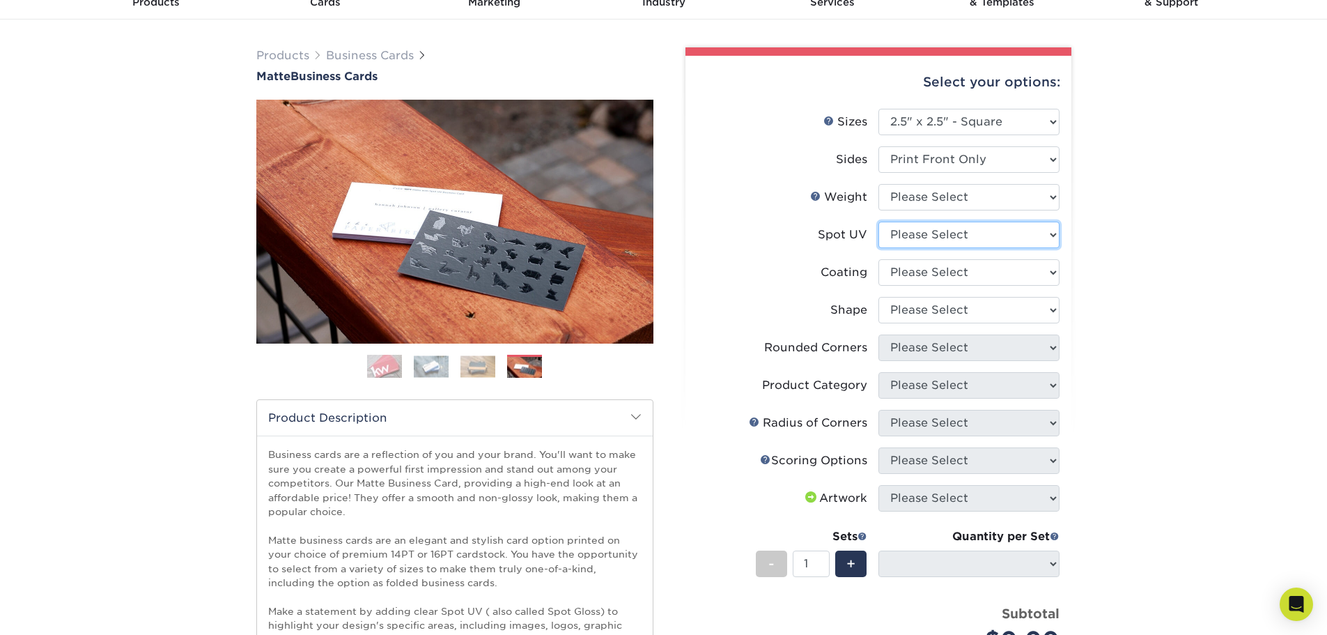
click at [1050, 237] on select "Please Select No Spot UV Front Only" at bounding box center [968, 234] width 181 height 26
click at [1047, 156] on select "Please Select Print Both Sides Print Front Only" at bounding box center [968, 159] width 181 height 26
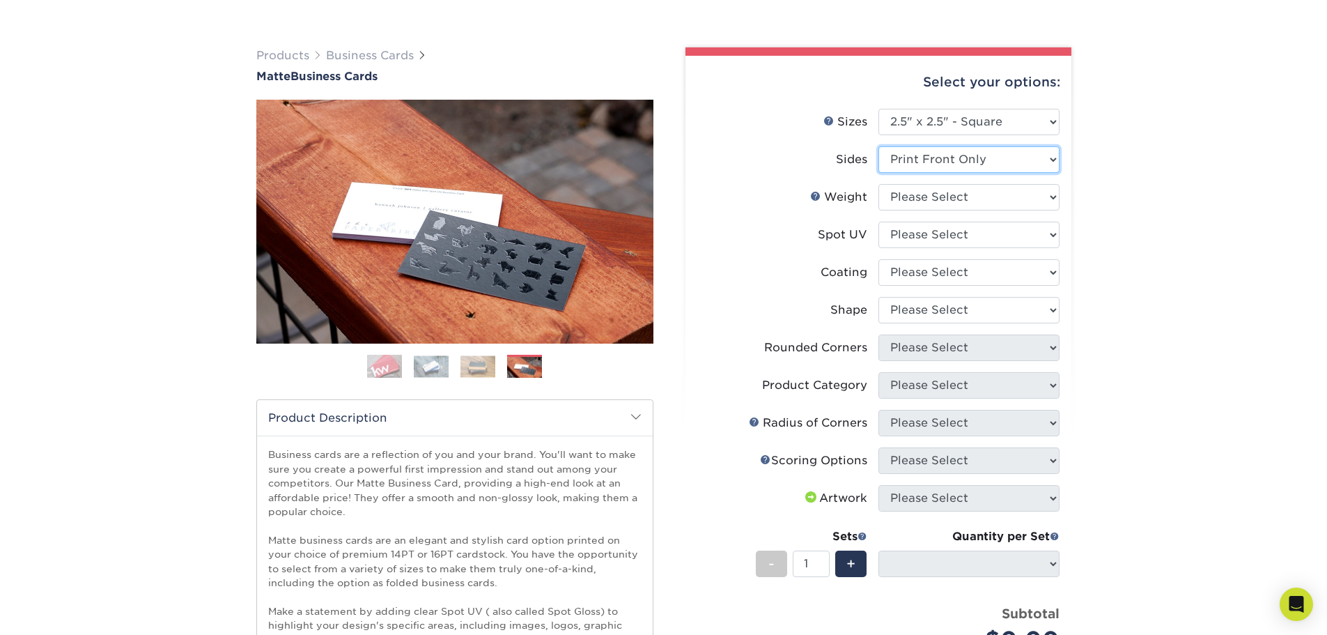
scroll to position [139, 0]
